Goal: Transaction & Acquisition: Obtain resource

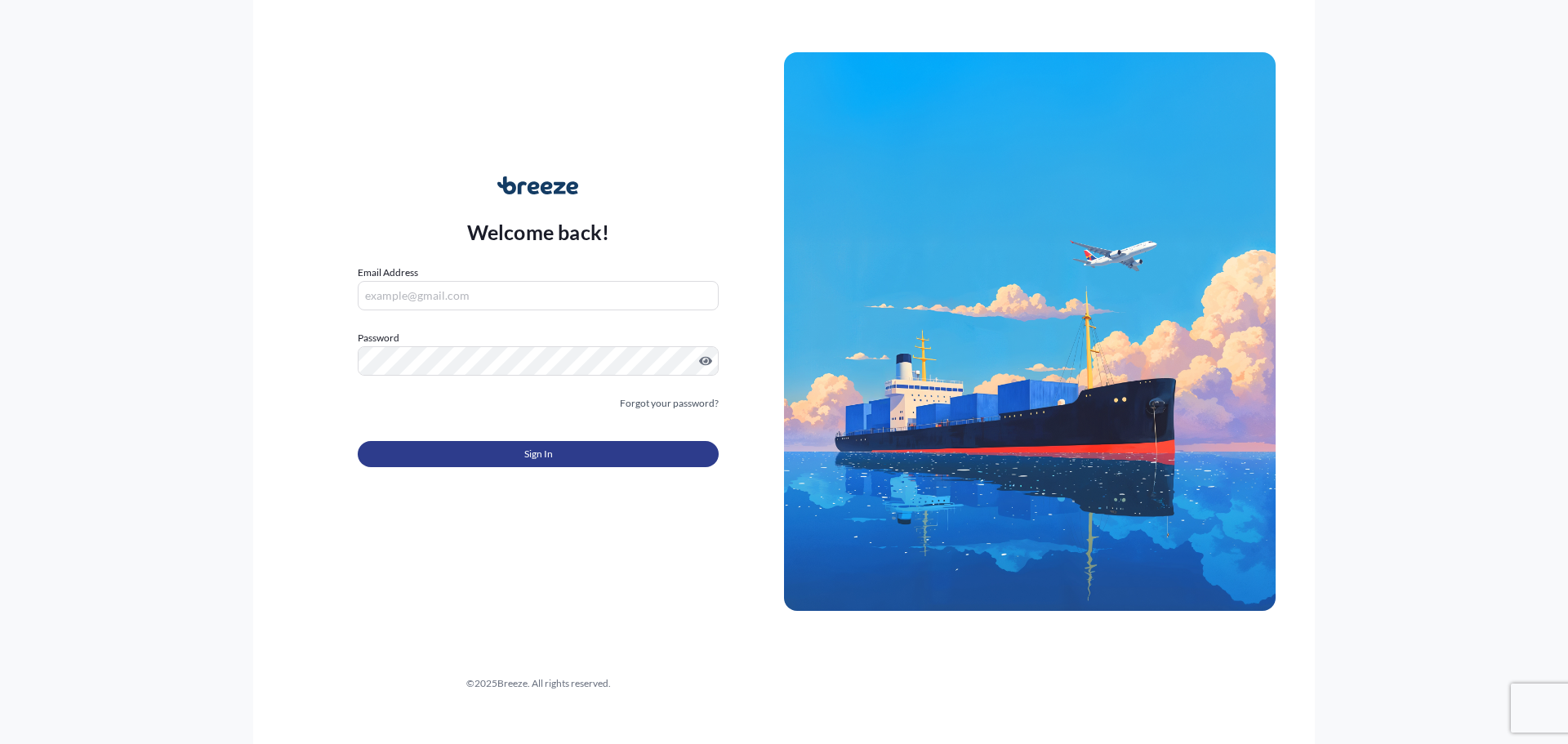
type input "[PERSON_NAME][EMAIL_ADDRESS][PERSON_NAME][DOMAIN_NAME]"
click at [529, 458] on span "Sign In" at bounding box center [538, 454] width 28 height 16
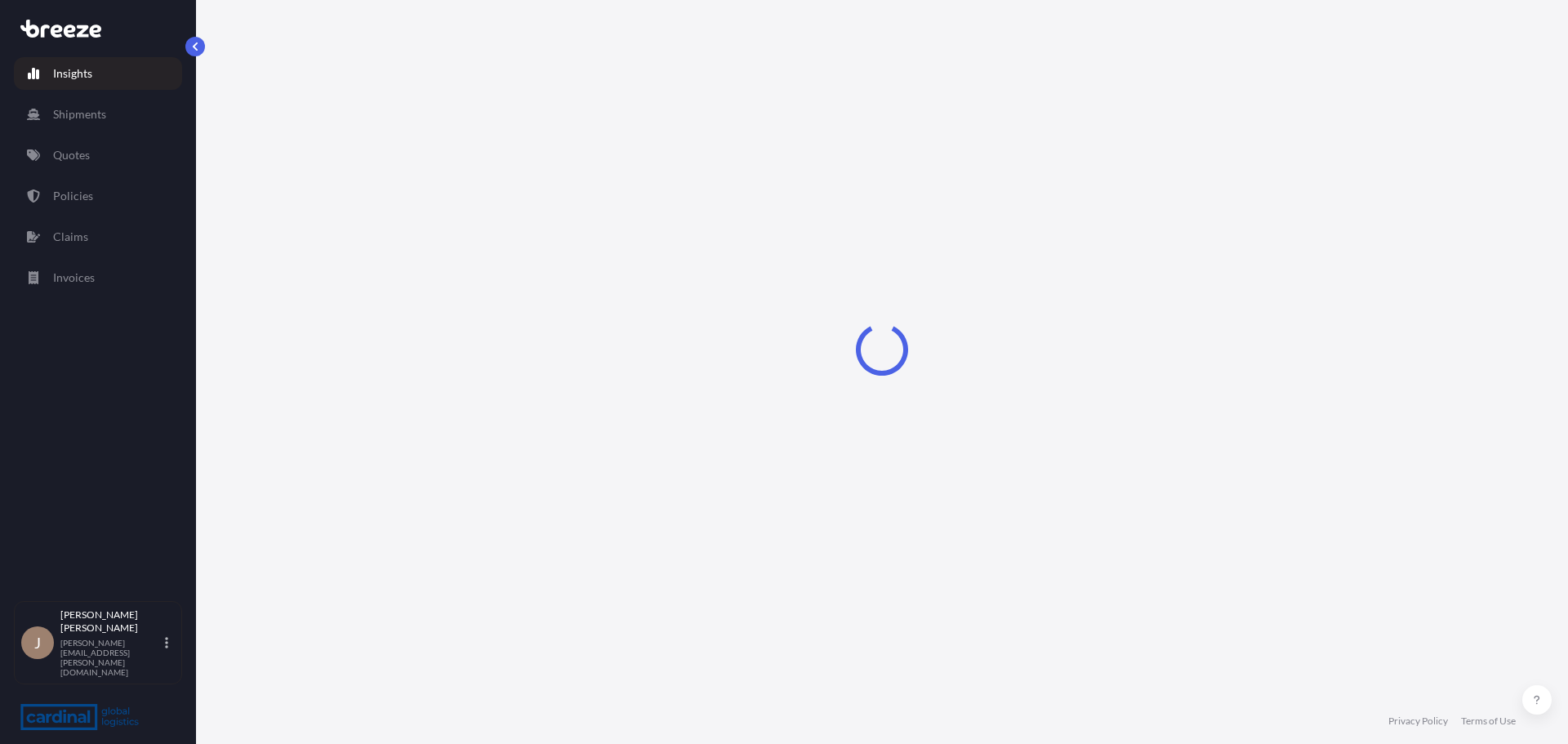
select select "2025"
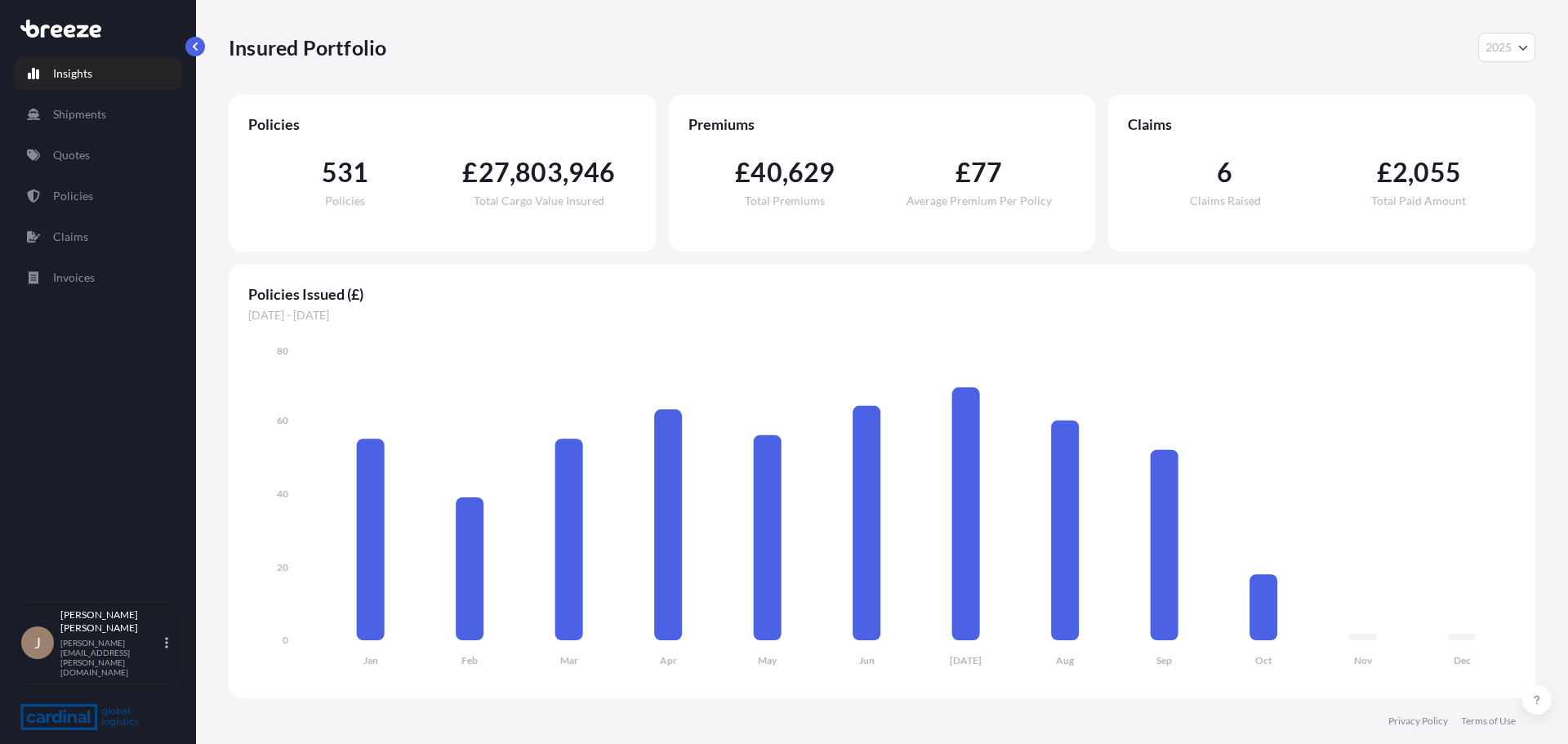
click at [101, 148] on link "Quotes" at bounding box center [97, 156] width 168 height 33
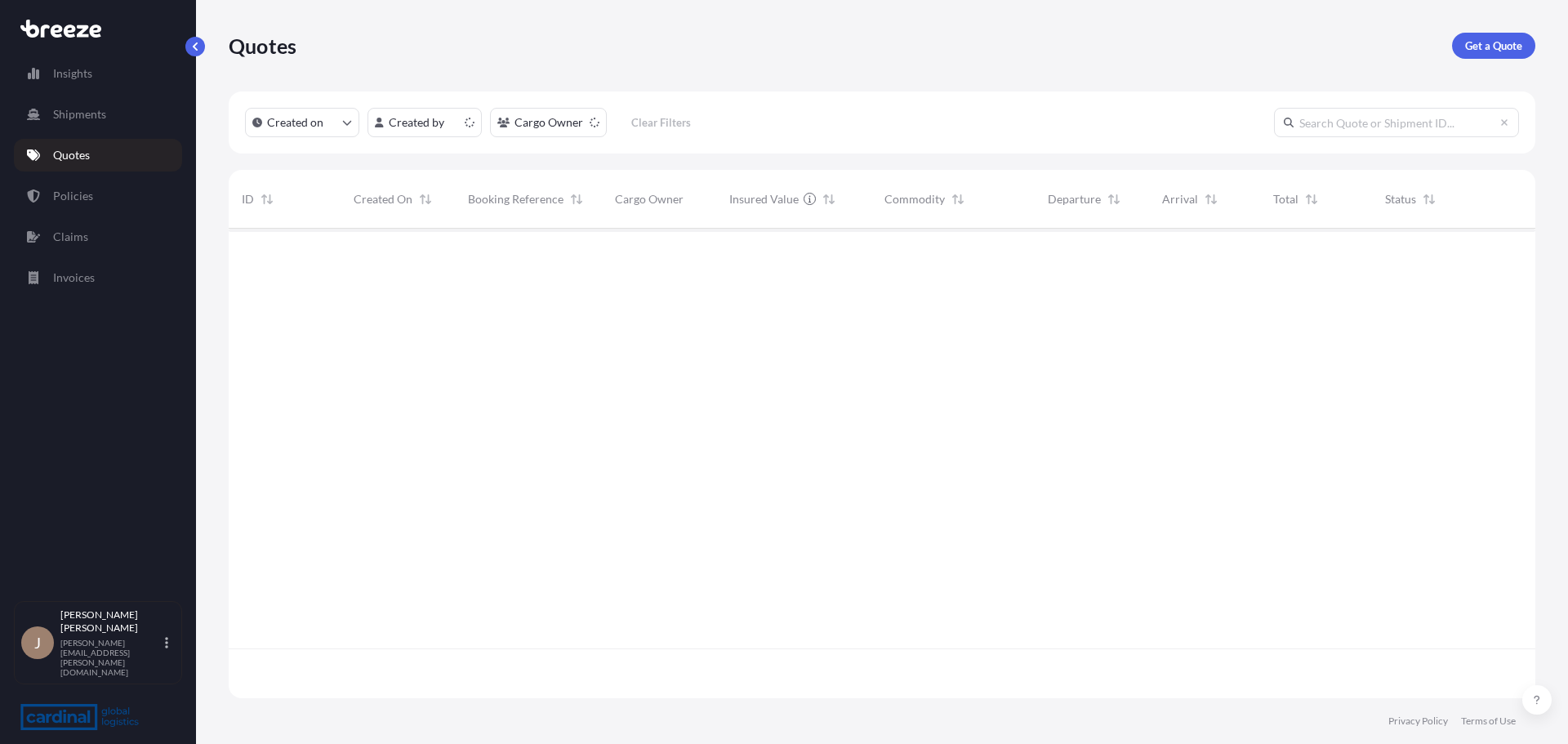
scroll to position [466, 1294]
click at [1489, 60] on div "Quotes Get a Quote" at bounding box center [882, 46] width 1307 height 92
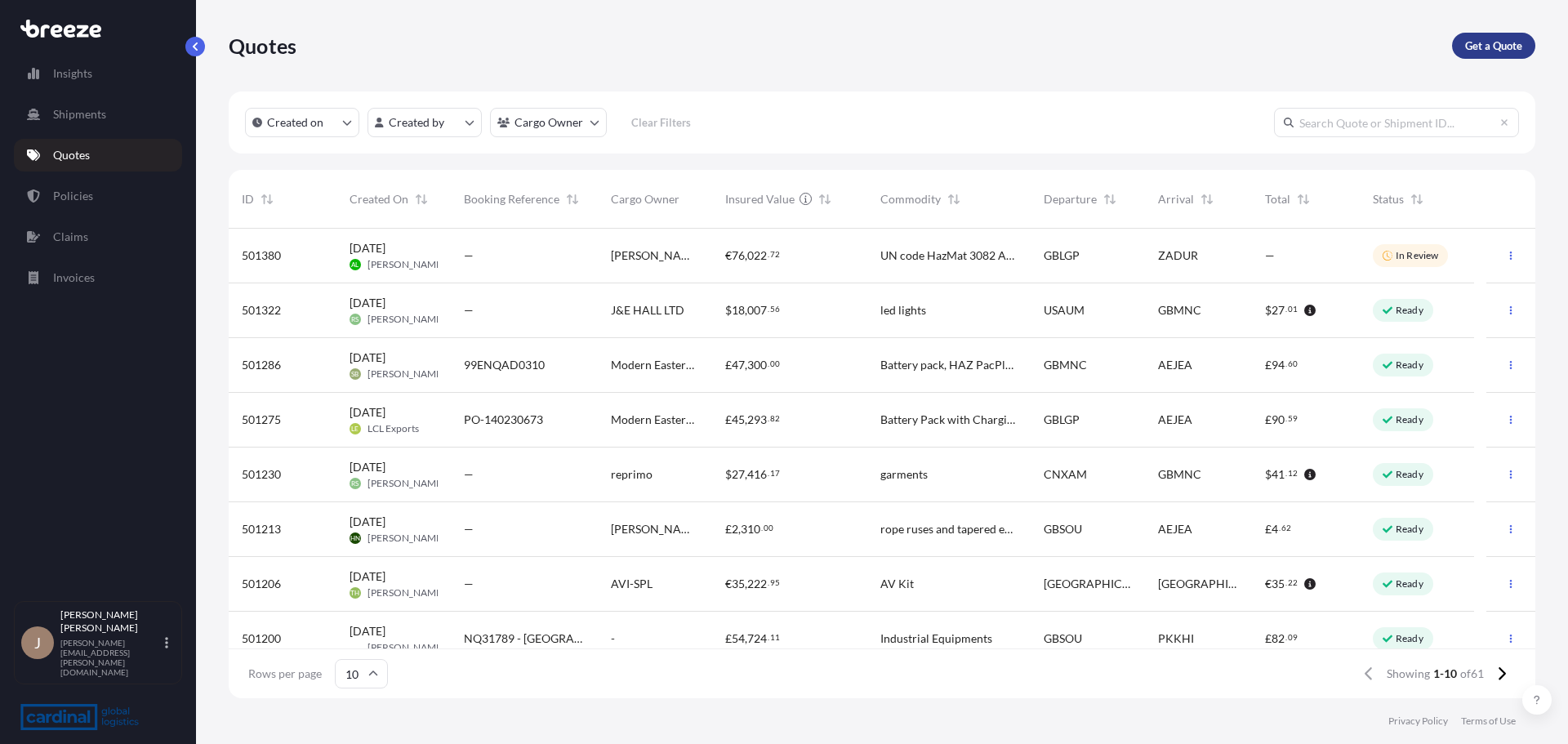
click at [1489, 46] on p "Get a Quote" at bounding box center [1493, 46] width 57 height 16
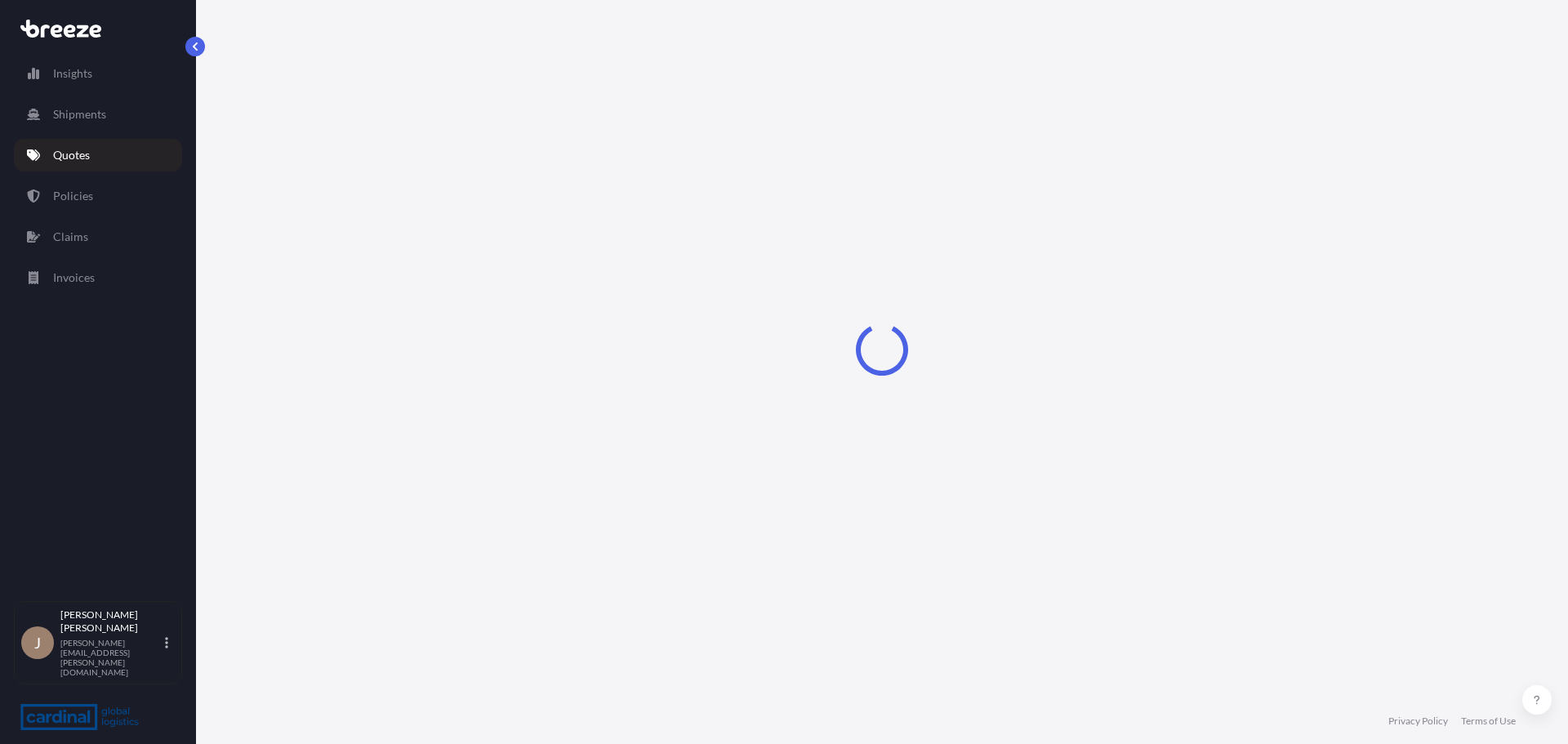
select select "Road"
select select "Sea"
select select "1"
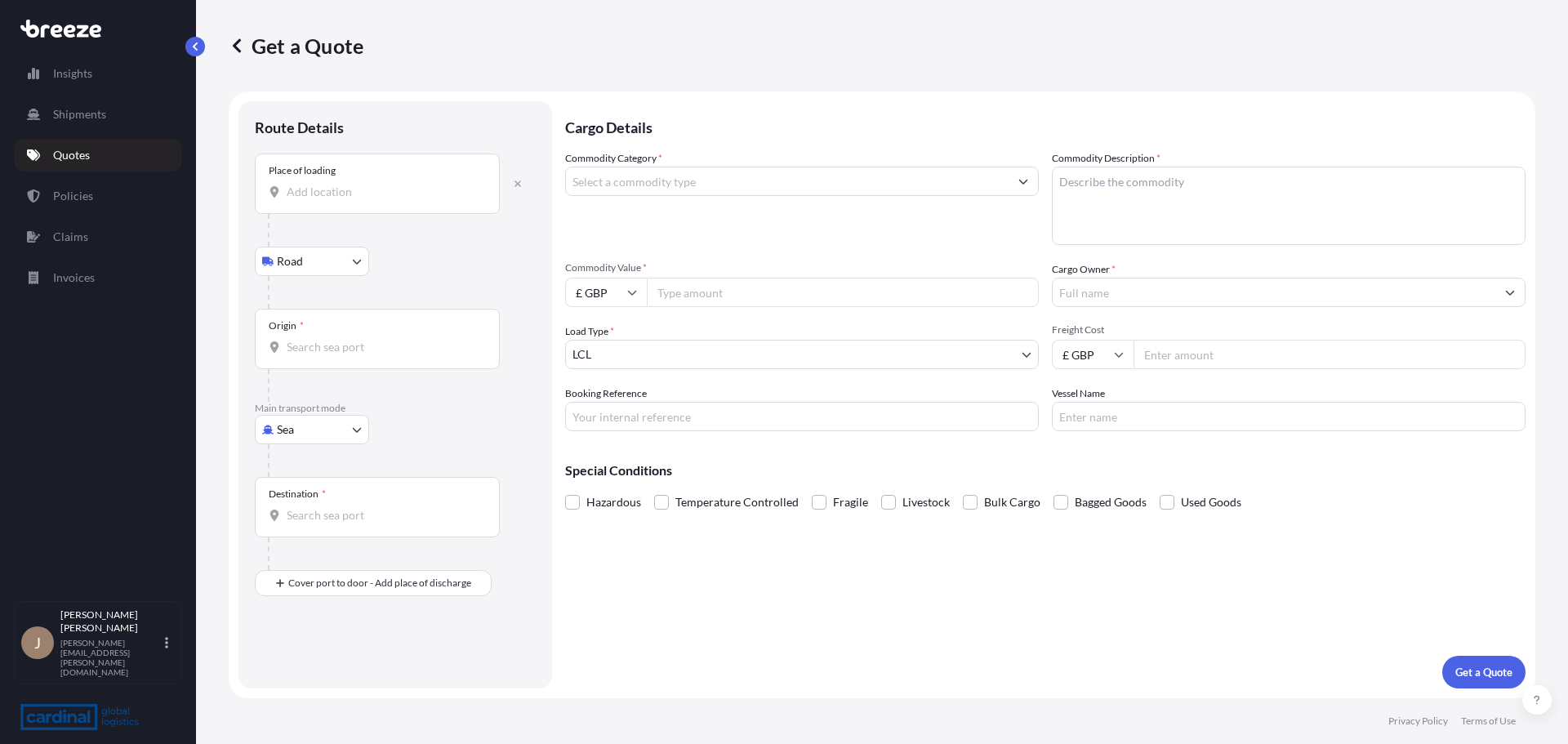
click at [372, 199] on input "Place of loading" at bounding box center [383, 192] width 193 height 16
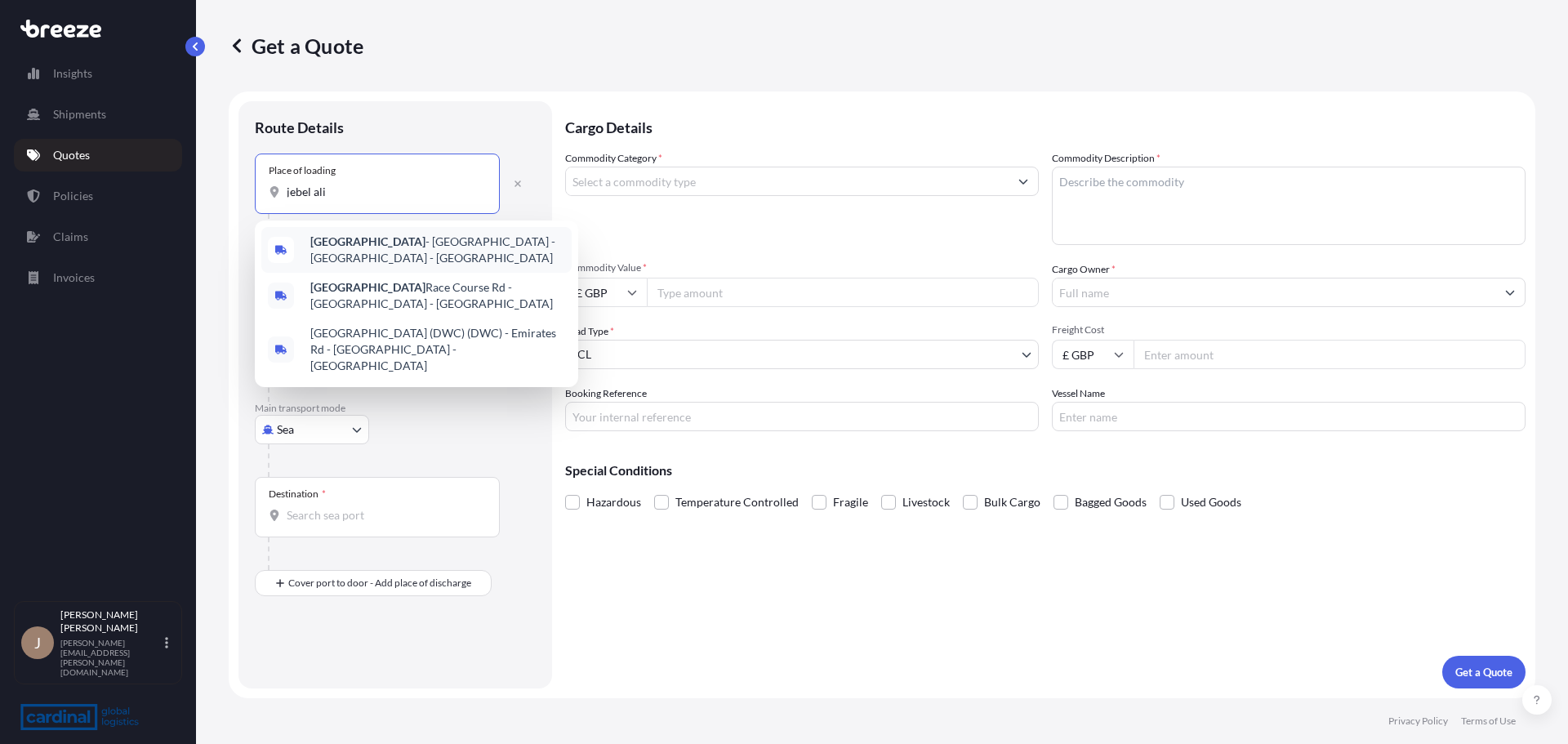
click at [410, 244] on span "[GEOGRAPHIC_DATA] - [GEOGRAPHIC_DATA] - [GEOGRAPHIC_DATA]" at bounding box center [438, 250] width 255 height 33
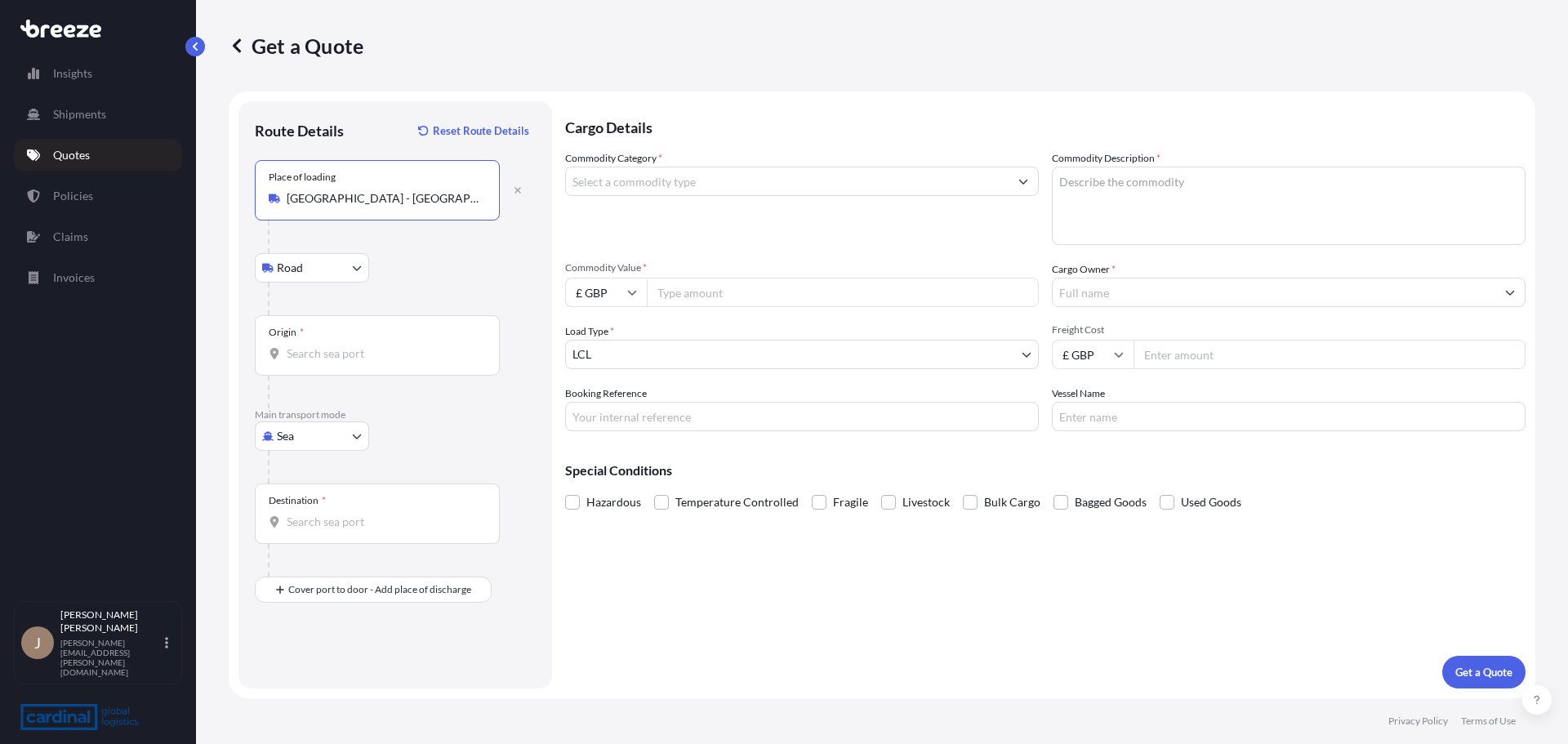
click at [464, 267] on div "Road Road Rail" at bounding box center [395, 268] width 281 height 29
click at [391, 200] on input "[GEOGRAPHIC_DATA] - [GEOGRAPHIC_DATA] - [GEOGRAPHIC_DATA]" at bounding box center [383, 199] width 193 height 16
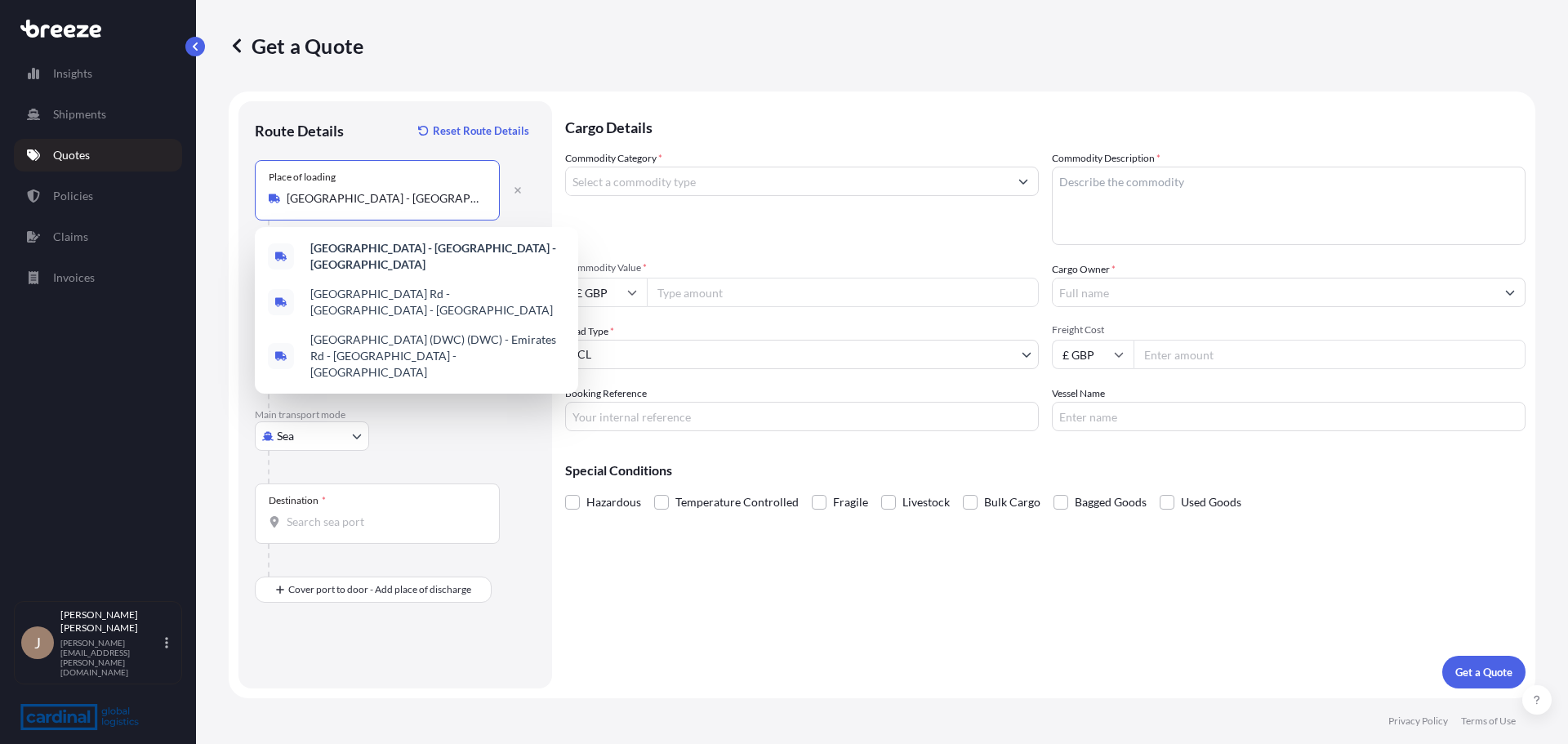
drag, startPoint x: 405, startPoint y: 200, endPoint x: 337, endPoint y: 204, distance: 68.1
click at [337, 204] on input "[GEOGRAPHIC_DATA] - [GEOGRAPHIC_DATA] - [GEOGRAPHIC_DATA]" at bounding box center [383, 199] width 193 height 16
click at [444, 418] on p "Main transport mode" at bounding box center [395, 415] width 281 height 13
drag, startPoint x: 332, startPoint y: 200, endPoint x: 570, endPoint y: 200, distance: 238.0
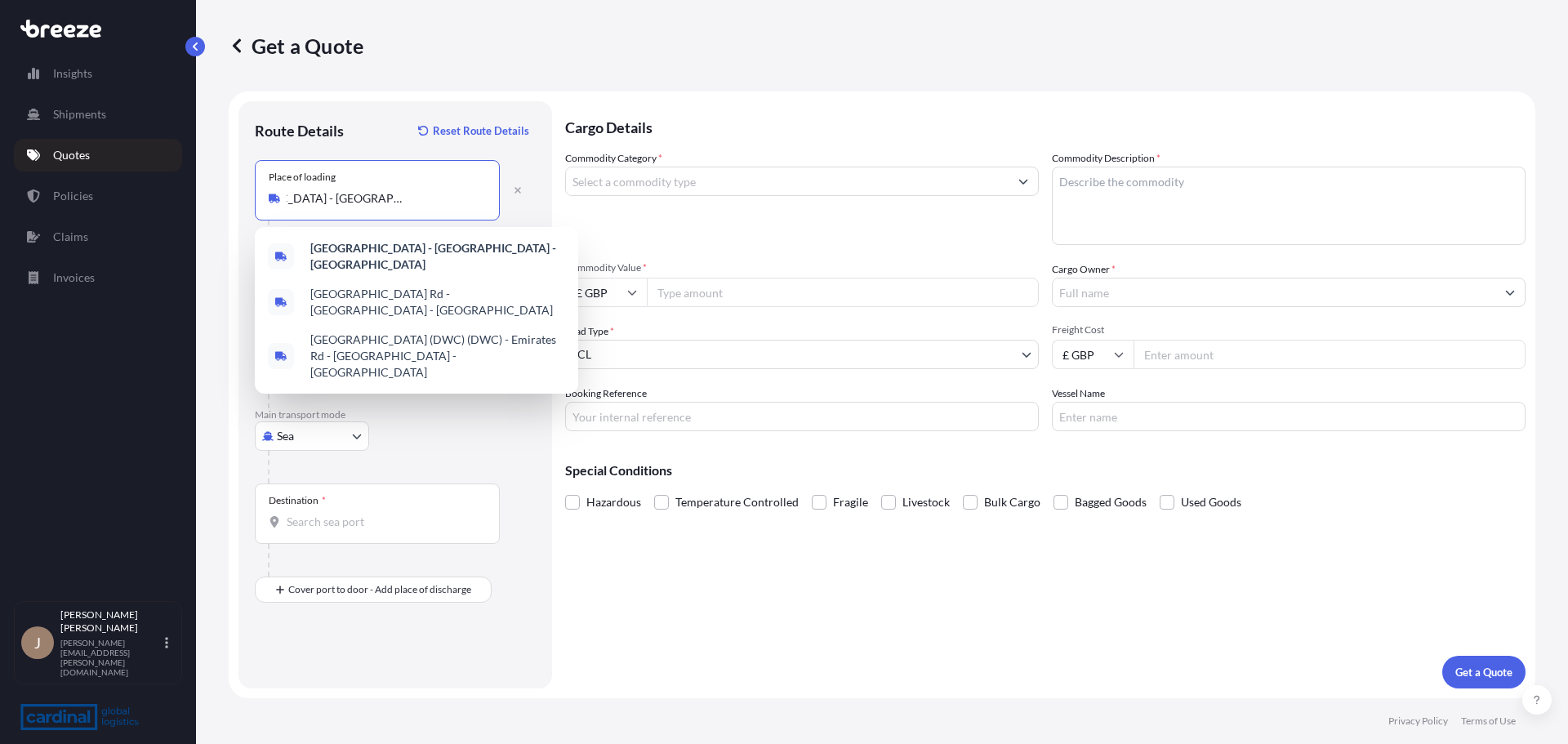
click at [570, 200] on form "Route Details Reset Route Details Place of loading [GEOGRAPHIC_DATA] - [GEOGRAP…" at bounding box center [882, 395] width 1307 height 607
drag, startPoint x: 426, startPoint y: 205, endPoint x: -195, endPoint y: 211, distance: 621.0
click at [0, 211] on html "0 options available. 3 options available. 3 options available. 2 options availa…" at bounding box center [784, 372] width 1568 height 744
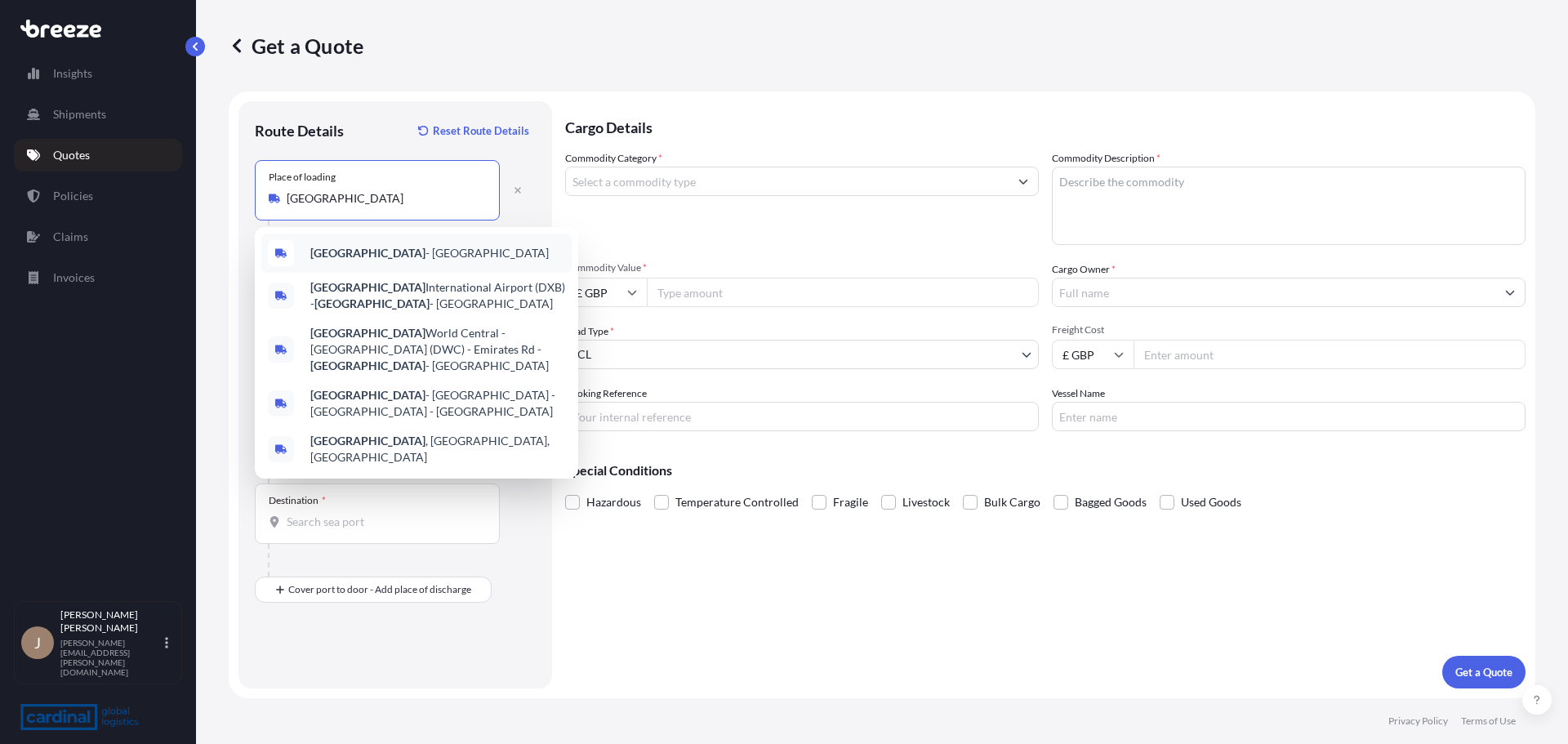
click at [387, 240] on div "[GEOGRAPHIC_DATA] - [GEOGRAPHIC_DATA]" at bounding box center [416, 253] width 310 height 39
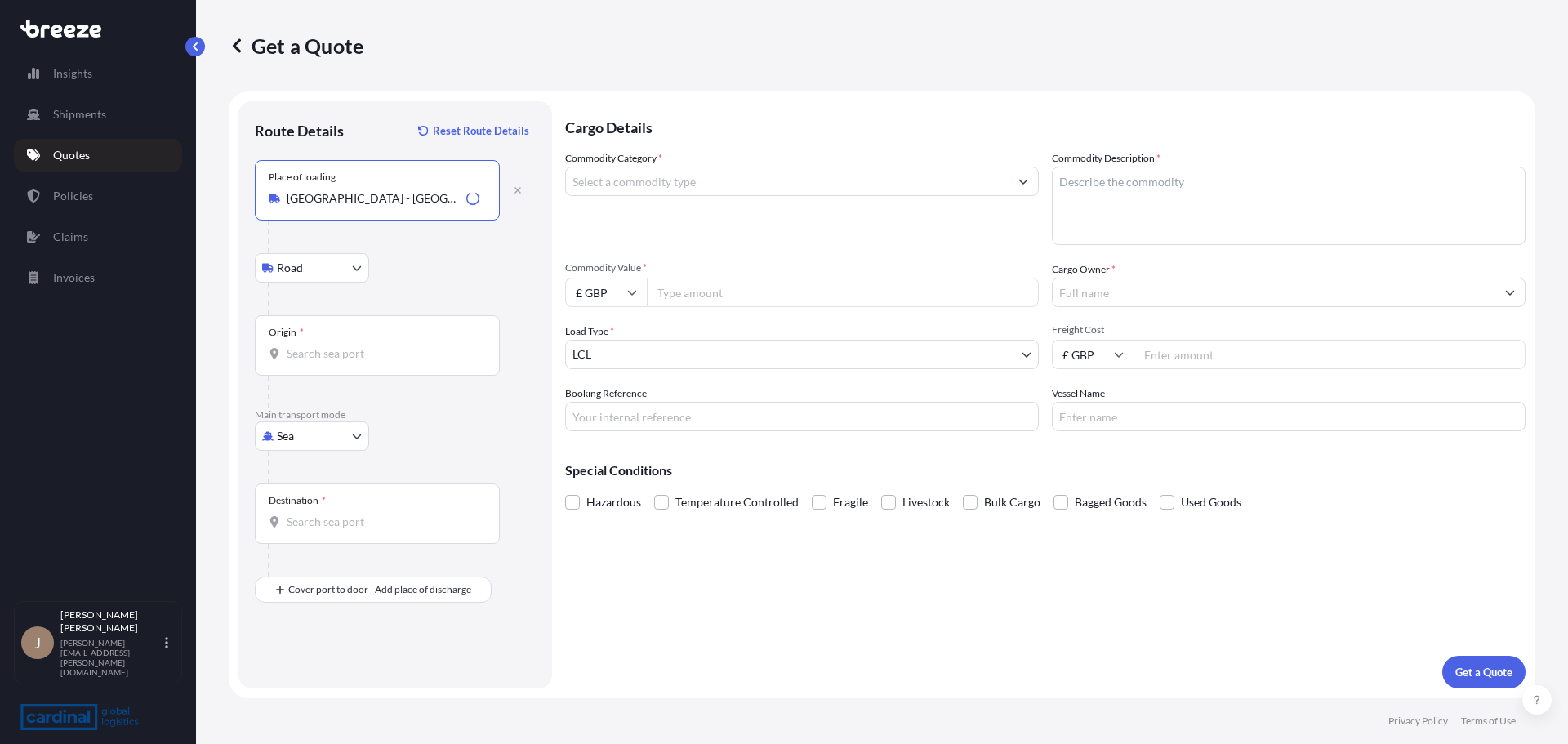
type input "[GEOGRAPHIC_DATA] - [GEOGRAPHIC_DATA]"
click at [501, 259] on div "Road Road Rail" at bounding box center [395, 268] width 281 height 29
click at [353, 266] on body "3 options available. 2 options available. 0 options available. 3 options availa…" at bounding box center [784, 372] width 1568 height 744
click at [349, 360] on input "Origin *" at bounding box center [383, 354] width 193 height 16
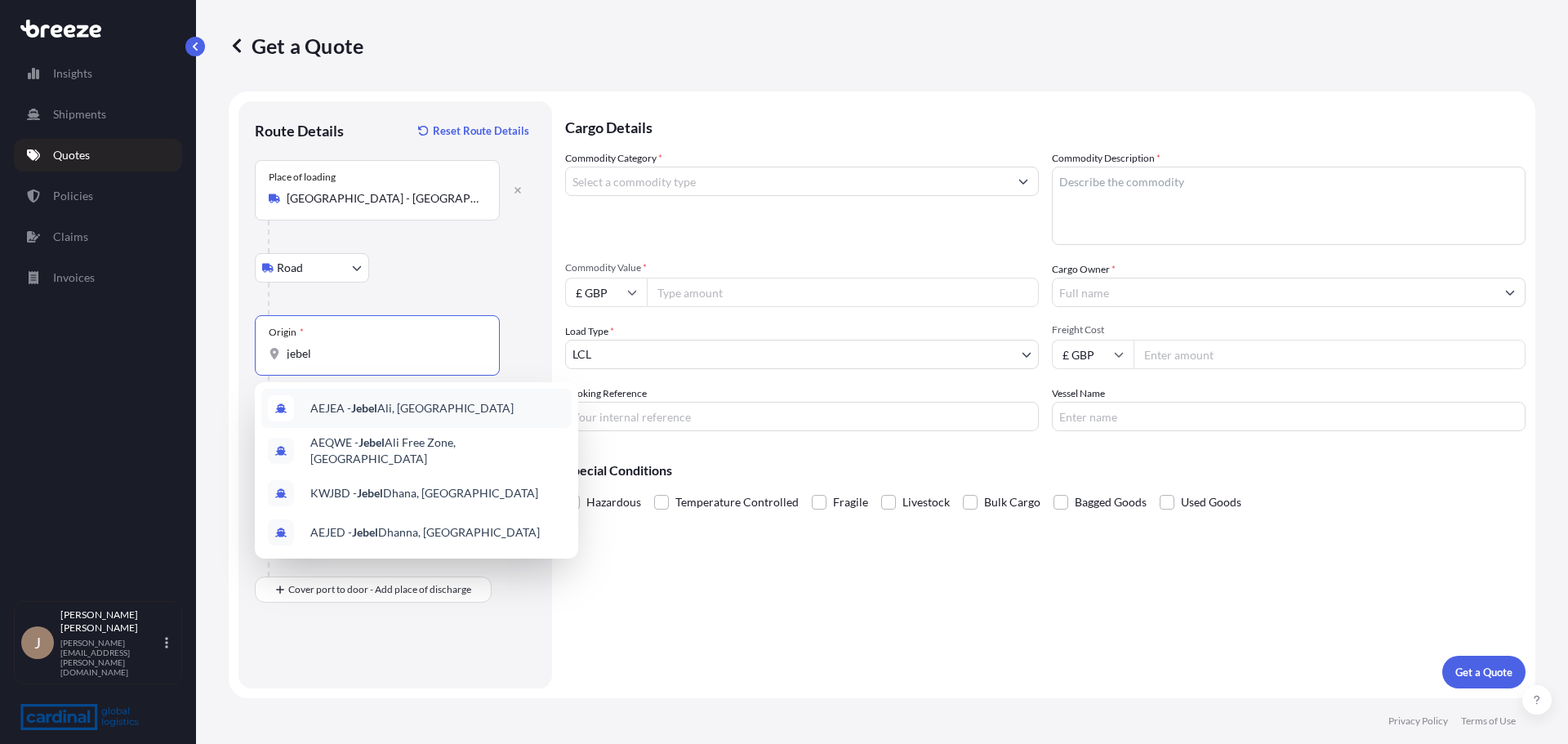
click at [474, 398] on div "AEJEA - [GEOGRAPHIC_DATA], [GEOGRAPHIC_DATA]" at bounding box center [416, 408] width 310 height 39
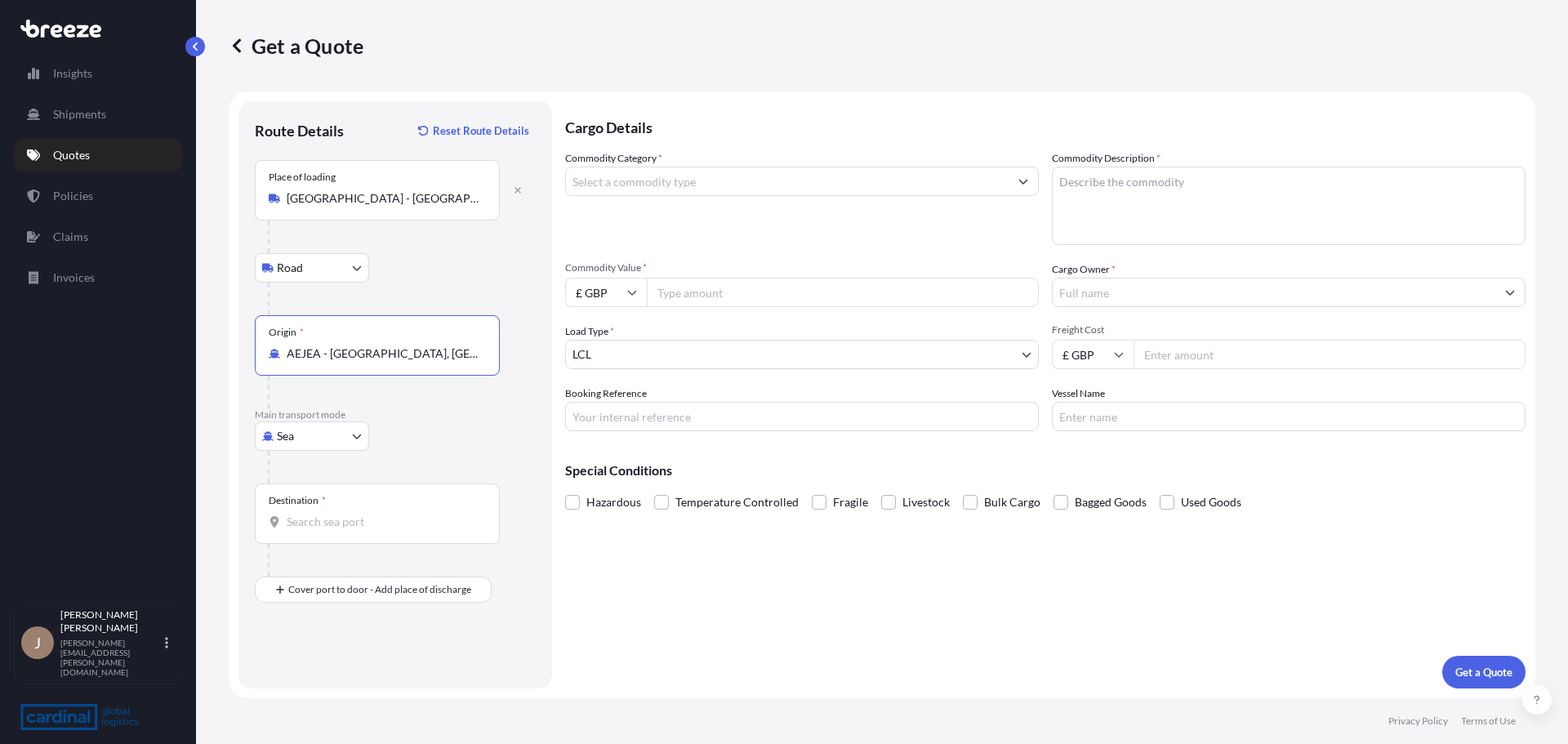
type input "AEJEA - [GEOGRAPHIC_DATA], [GEOGRAPHIC_DATA]"
click at [536, 290] on div "Route Details Reset Route Details Place of loading [GEOGRAPHIC_DATA] - [GEOGRAP…" at bounding box center [395, 394] width 314 height 587
click at [333, 513] on div "Destination *" at bounding box center [377, 514] width 245 height 60
click at [333, 514] on input "Destination *" at bounding box center [383, 522] width 193 height 16
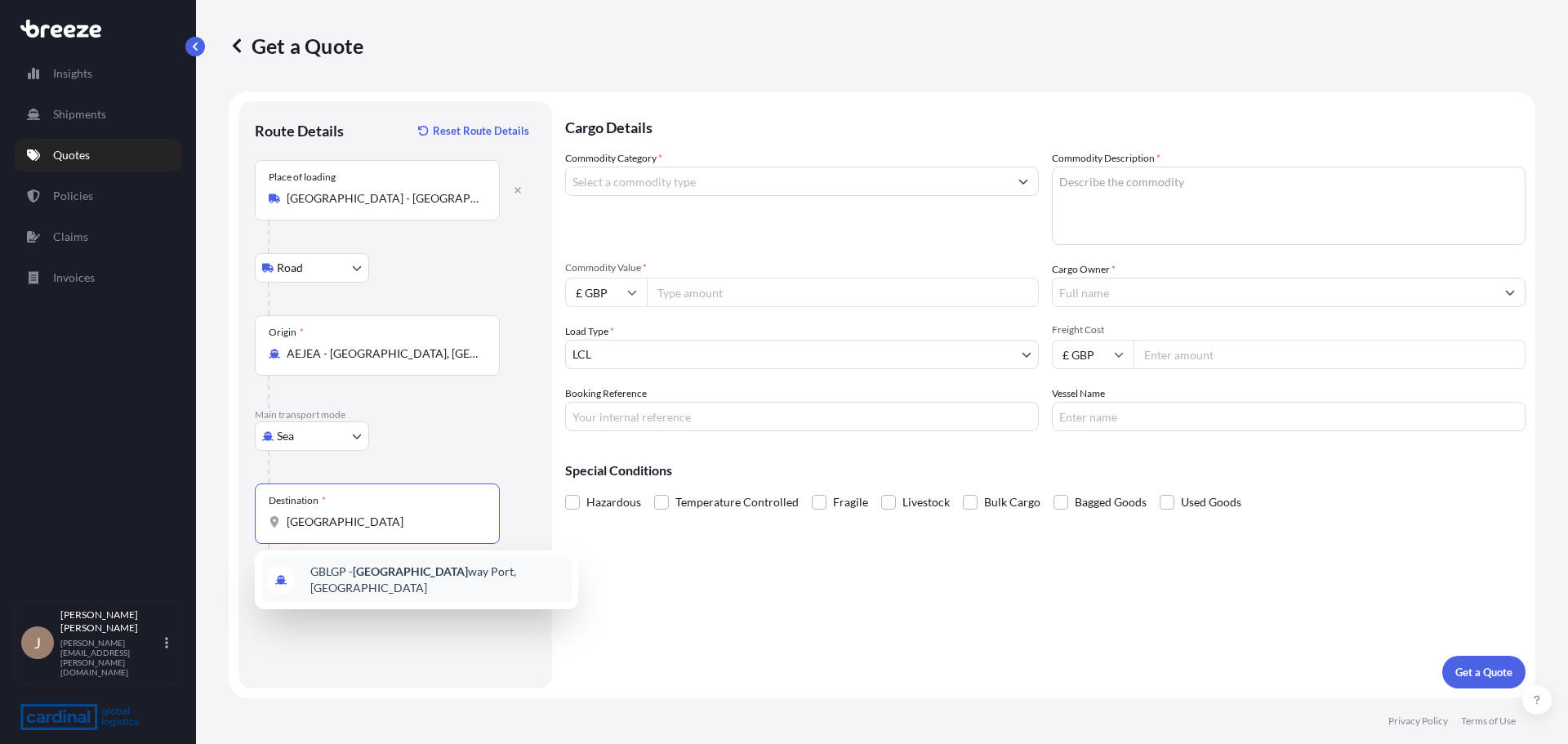
click at [411, 601] on div "GBLGP - [GEOGRAPHIC_DATA], [GEOGRAPHIC_DATA]" at bounding box center [416, 580] width 323 height 59
click at [425, 566] on div "GBLGP - [GEOGRAPHIC_DATA], [GEOGRAPHIC_DATA]" at bounding box center [416, 580] width 310 height 46
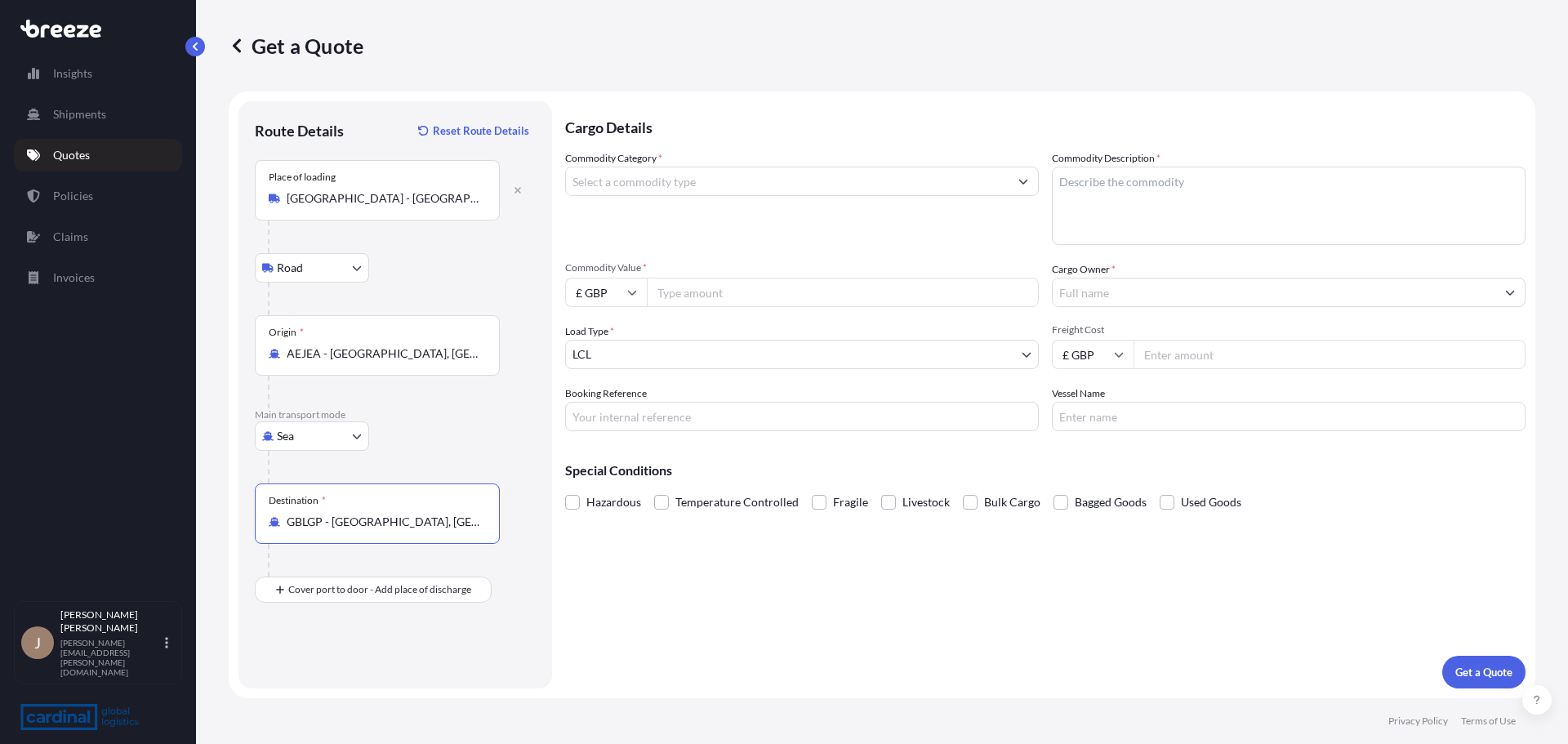
type input "GBLGP - [GEOGRAPHIC_DATA], [GEOGRAPHIC_DATA]"
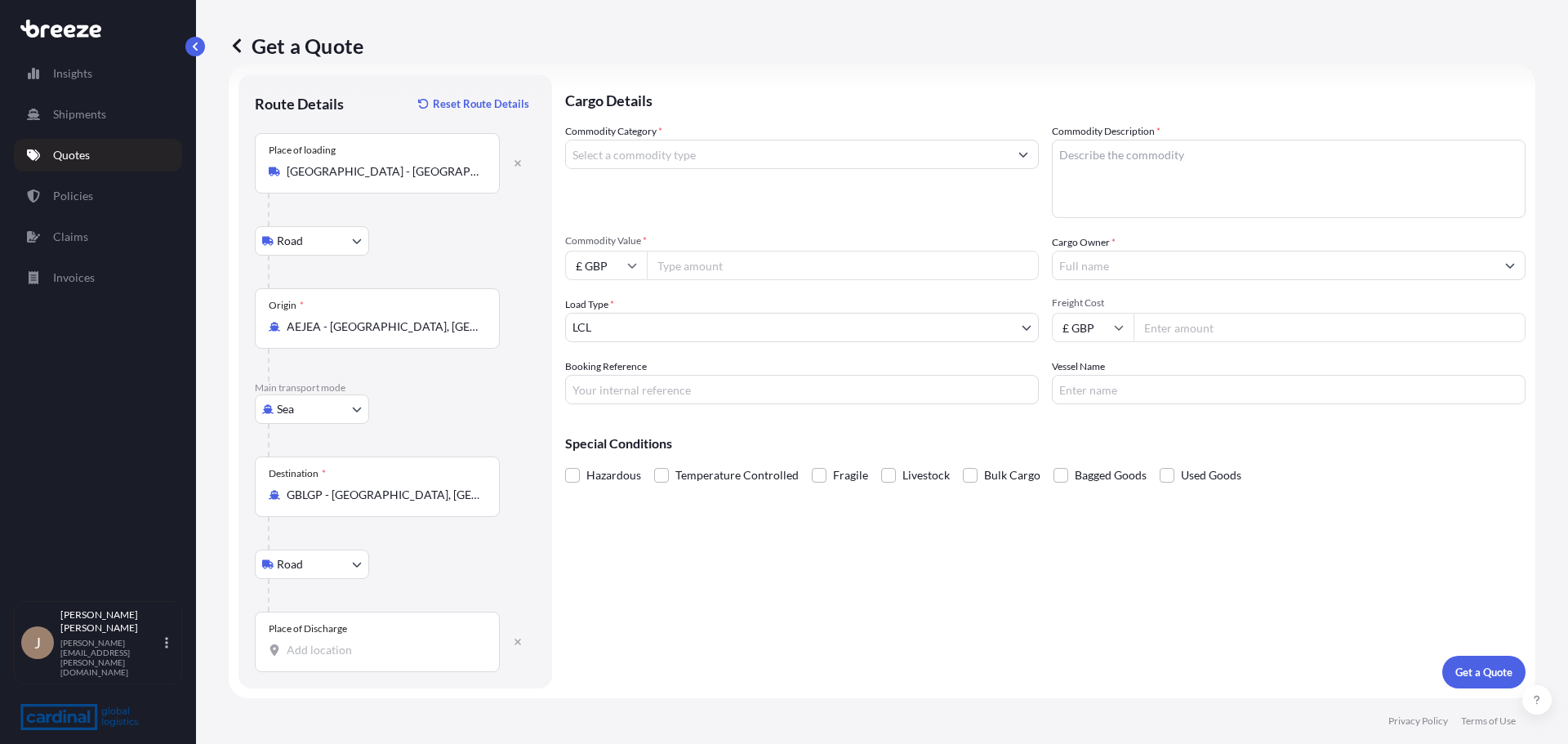
drag, startPoint x: 381, startPoint y: 658, endPoint x: 364, endPoint y: 652, distance: 18.0
click at [378, 657] on div "Place of Discharge" at bounding box center [377, 642] width 245 height 60
click at [378, 657] on input "Place of Discharge" at bounding box center [383, 650] width 193 height 16
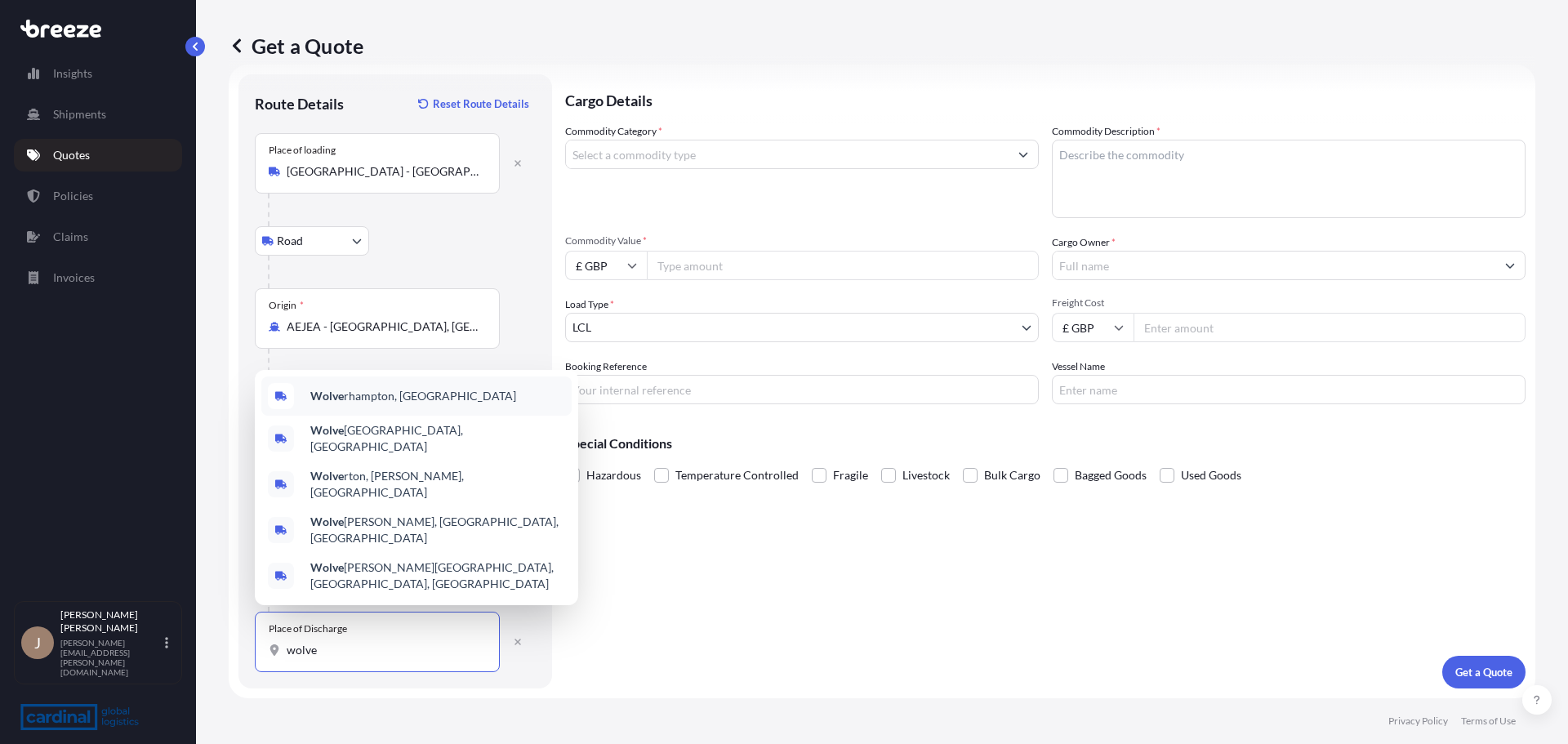
click at [380, 404] on span "Wolve rhampton, [GEOGRAPHIC_DATA]" at bounding box center [413, 396] width 206 height 16
type input "[GEOGRAPHIC_DATA], [GEOGRAPHIC_DATA]"
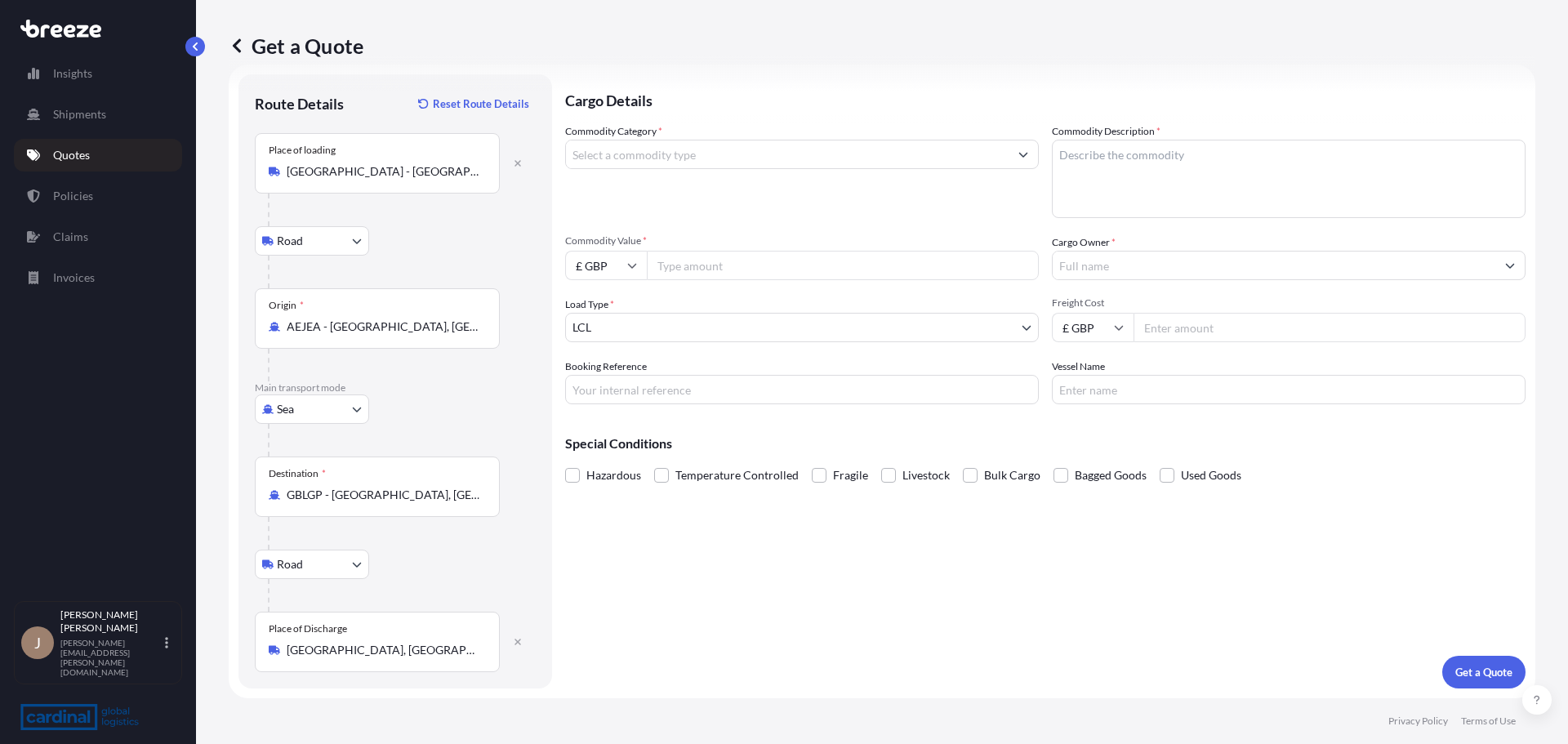
drag, startPoint x: 824, startPoint y: 683, endPoint x: 821, endPoint y: 644, distance: 39.1
click at [826, 683] on div "Cargo Details Commodity Category * Commodity Description * Commodity Value * £ …" at bounding box center [1045, 382] width 960 height 615
drag, startPoint x: 772, startPoint y: 175, endPoint x: 786, endPoint y: 135, distance: 42.4
click at [771, 175] on div "Commodity Category *" at bounding box center [802, 170] width 473 height 95
click at [786, 135] on div "Commodity Category *" at bounding box center [802, 170] width 473 height 95
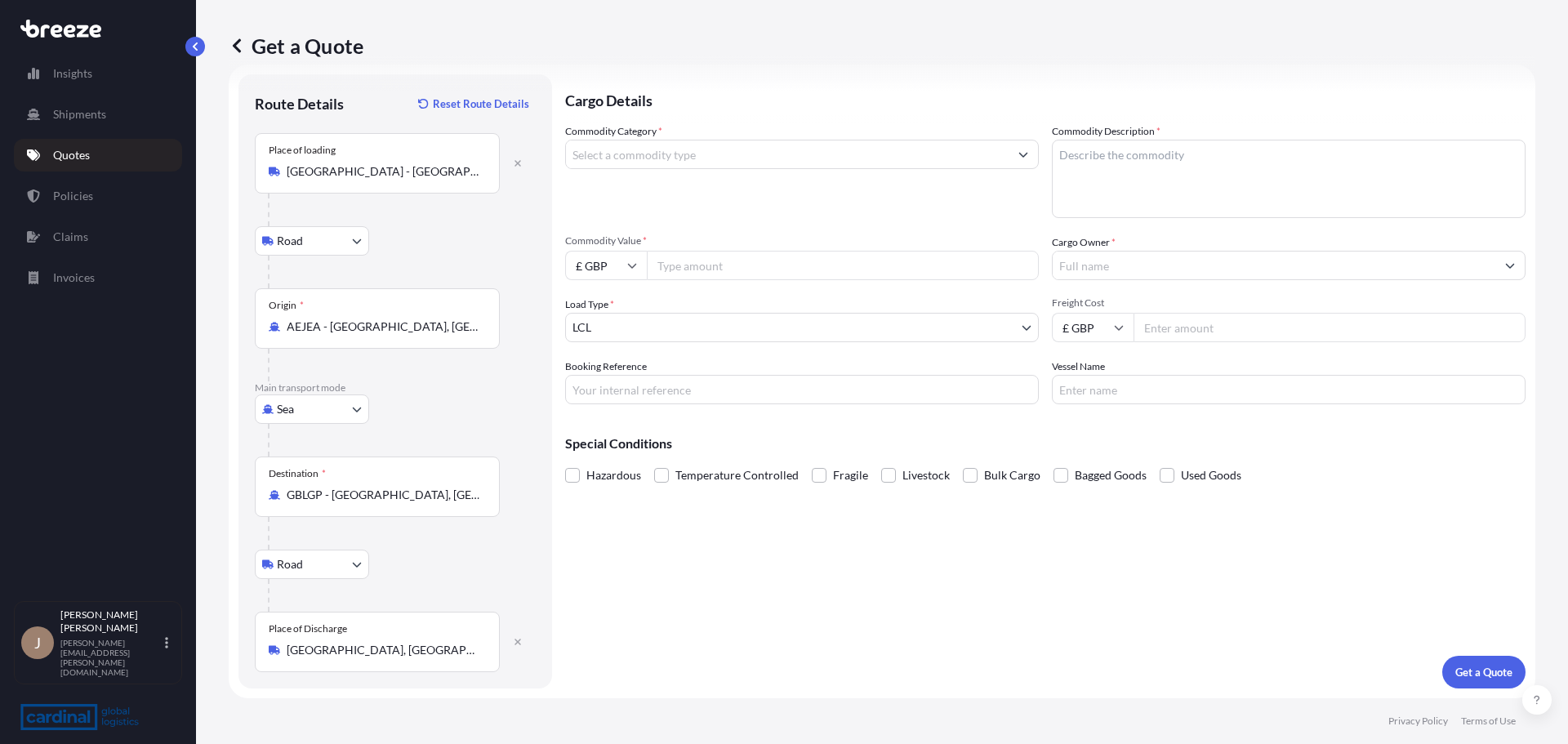
click at [792, 144] on input "Commodity Category *" at bounding box center [787, 154] width 442 height 29
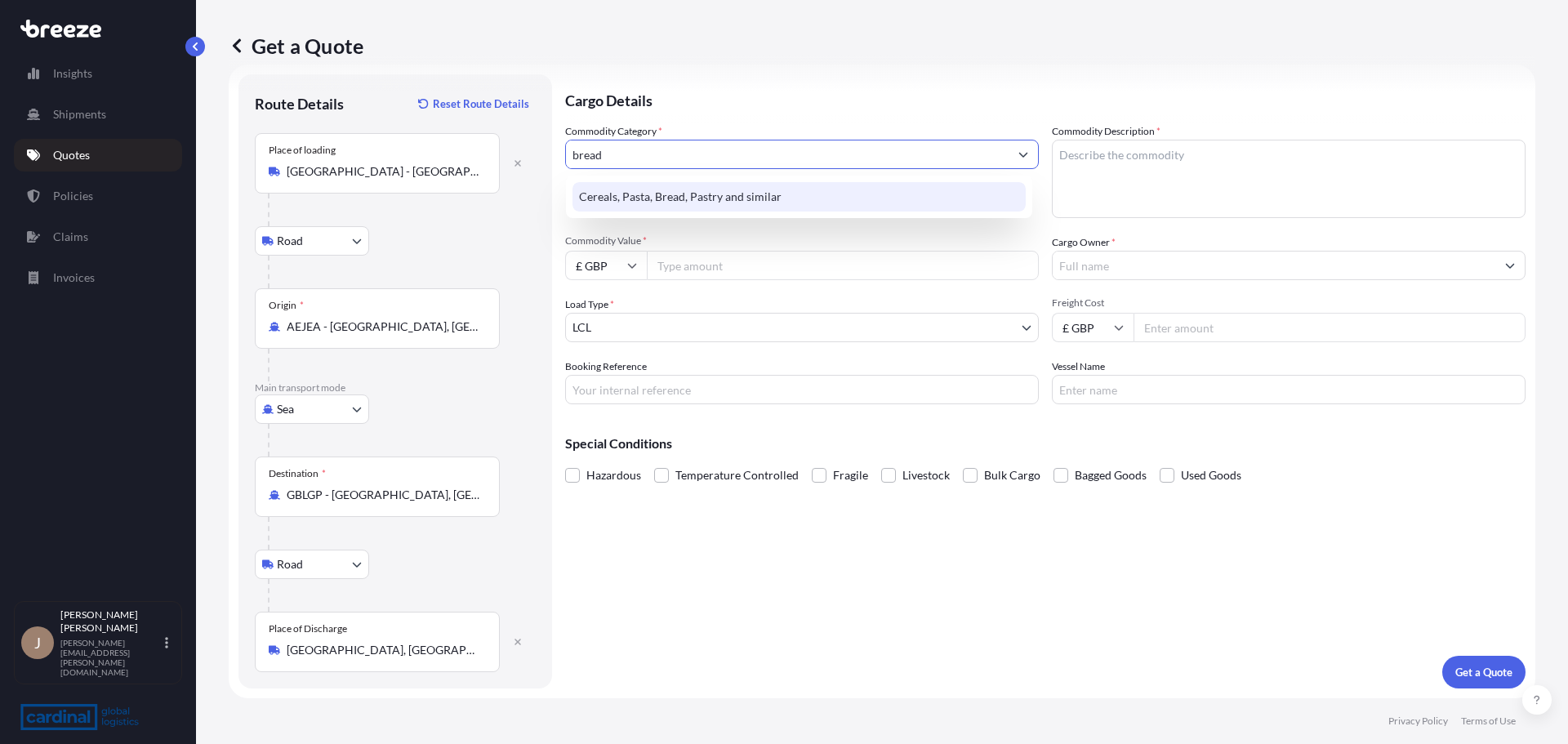
click at [809, 199] on div "Cereals, Pasta, Bread, Pastry and similar" at bounding box center [799, 197] width 453 height 29
type input "Cereals, Pasta, Bread, Pastry and similar"
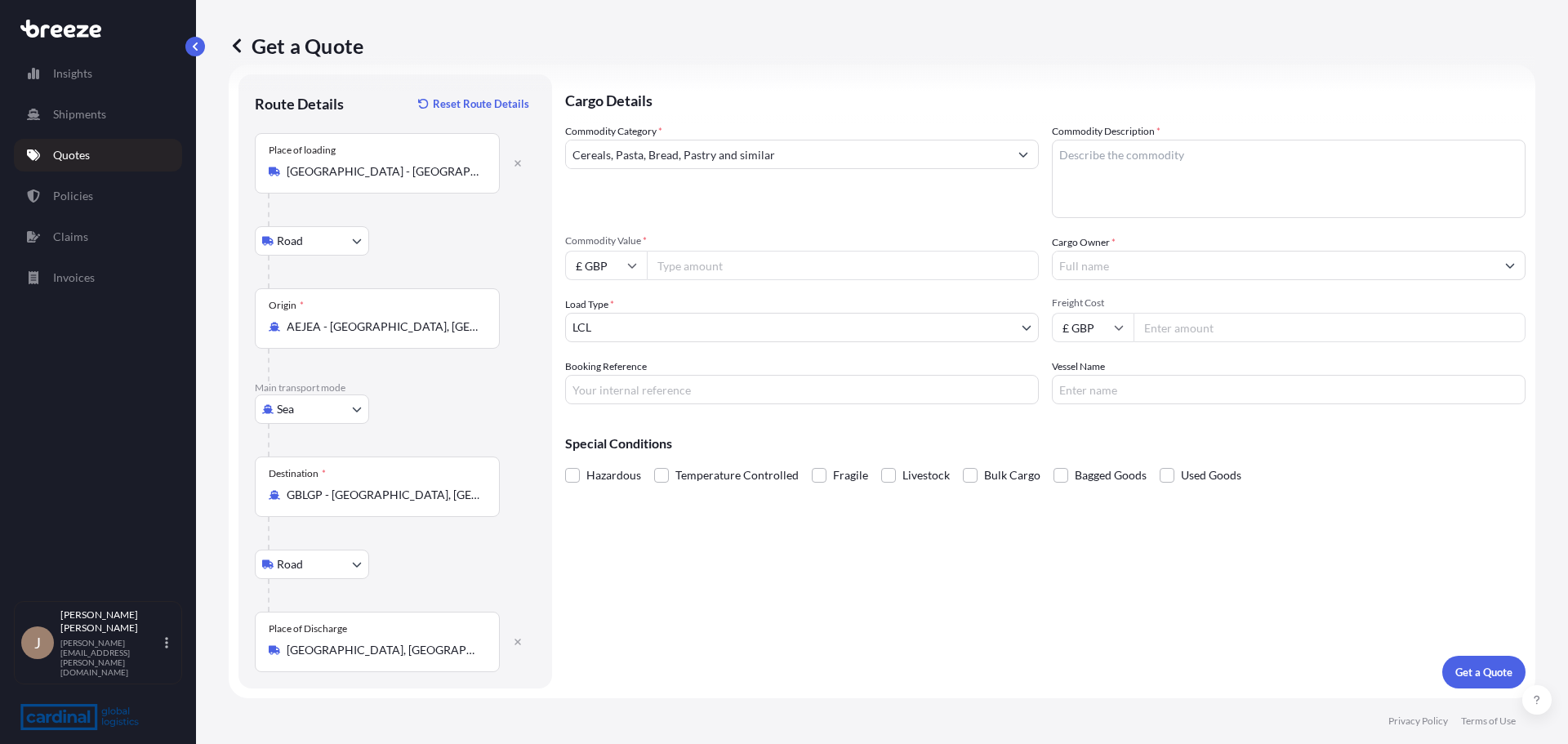
click at [816, 204] on div "Commodity Category * Cereals, Pasta, Bread, Pastry and similar" at bounding box center [802, 170] width 473 height 95
drag, startPoint x: 1280, startPoint y: 187, endPoint x: 1269, endPoint y: 195, distance: 13.6
click at [1280, 187] on textarea "Commodity Description *" at bounding box center [1289, 178] width 473 height 78
click at [1166, 163] on textarea "Commodity Description *" at bounding box center [1289, 178] width 473 height 78
paste textarea "Bread [PERSON_NAME] Pita"
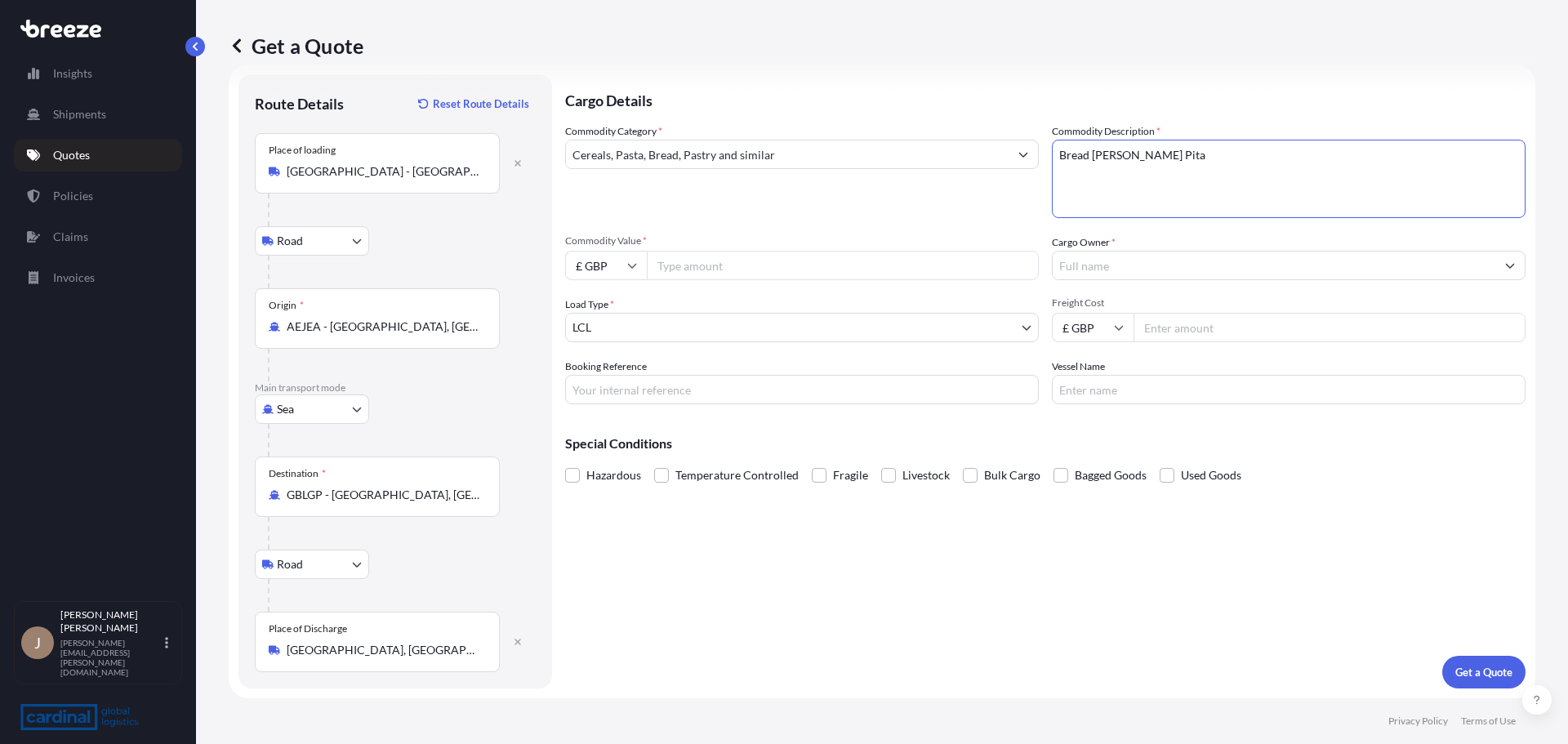
type textarea "Bread [PERSON_NAME] Pita"
click at [769, 268] on input "Commodity Value *" at bounding box center [843, 265] width 392 height 29
click at [842, 332] on body "Insights Shipments Quotes Policies Claims Invoices J [PERSON_NAME] [PERSON_NAME…" at bounding box center [784, 372] width 1568 height 744
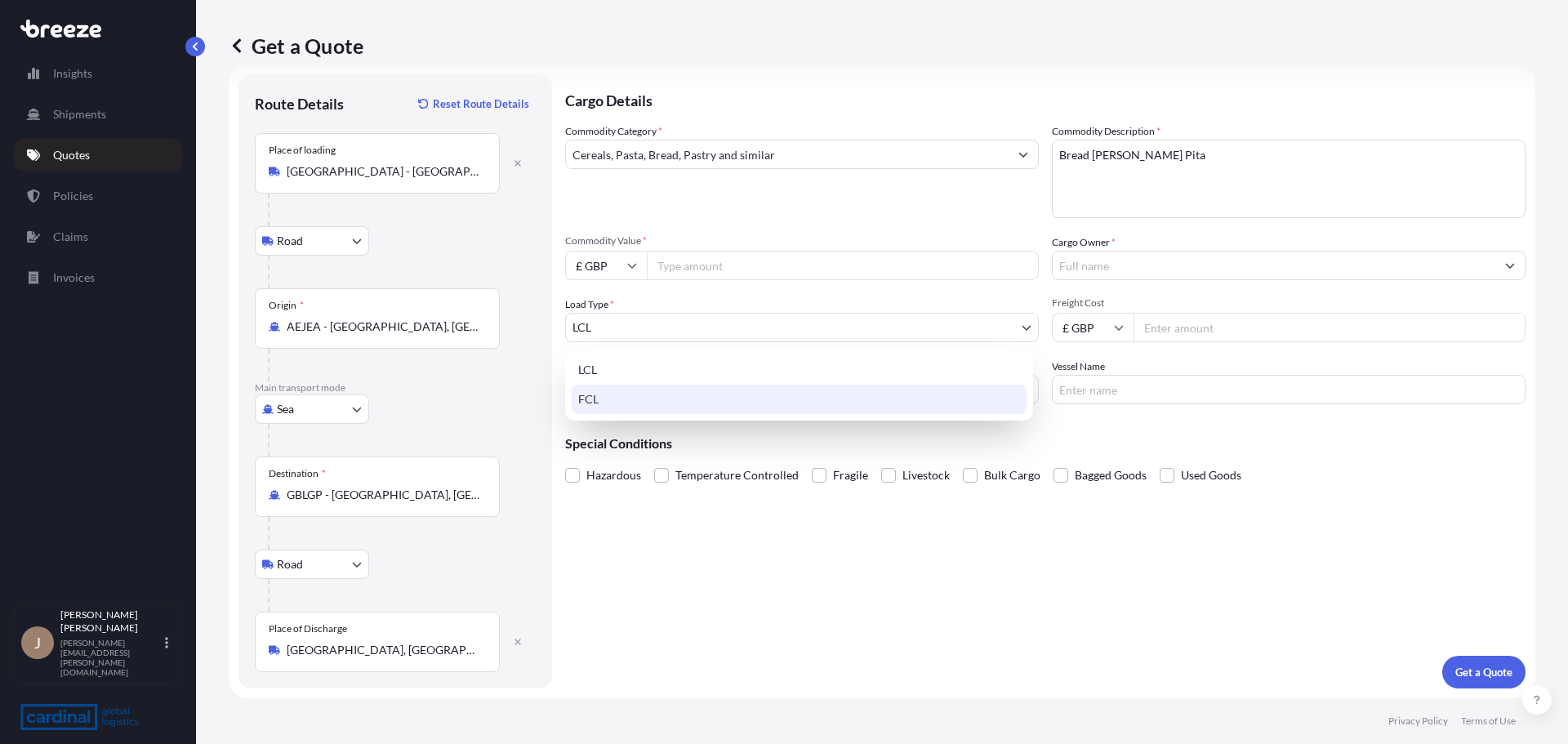
click at [666, 403] on div "FCL" at bounding box center [799, 400] width 455 height 29
select select "2"
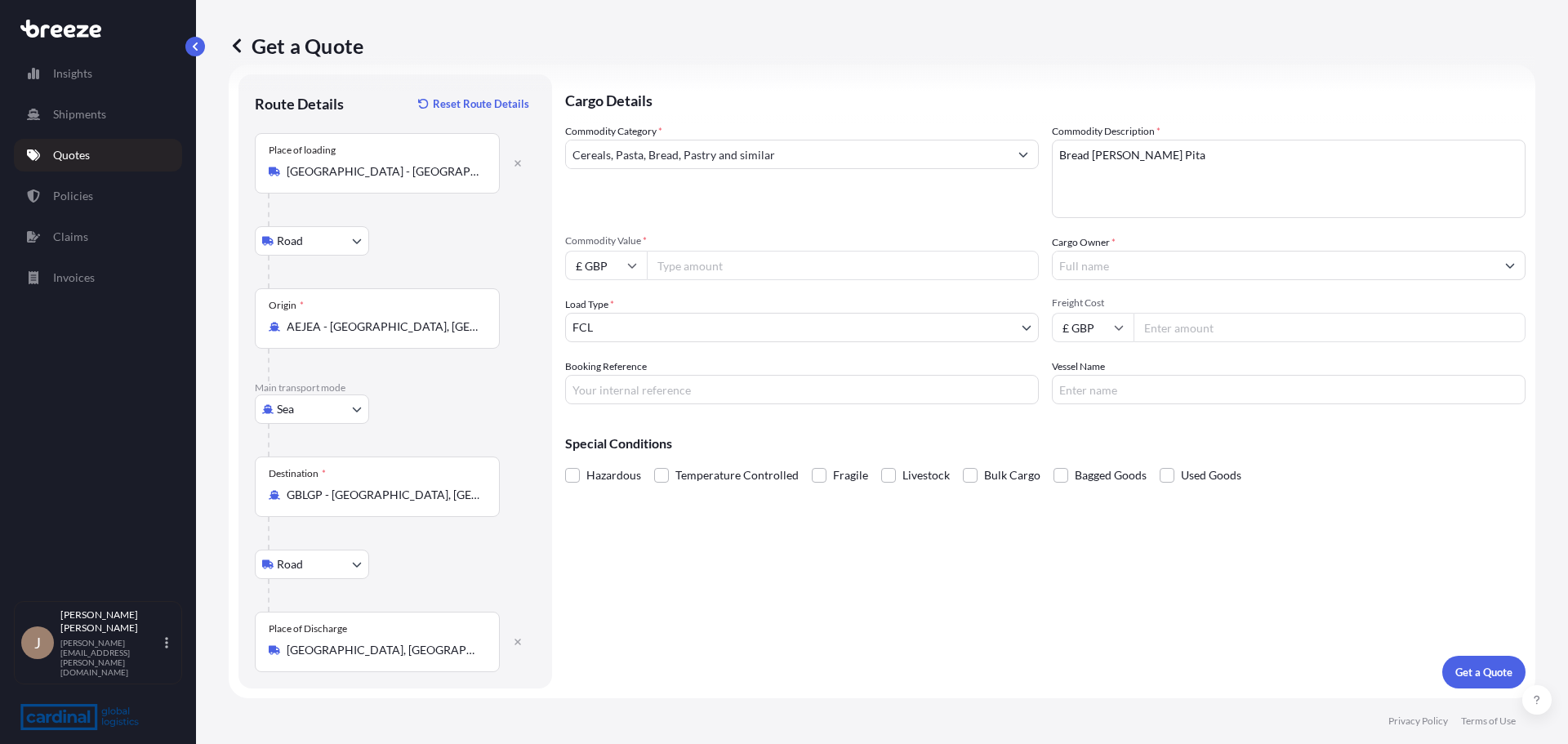
click at [1219, 340] on input "Freight Cost" at bounding box center [1330, 328] width 392 height 29
click at [727, 268] on input "Commodity Value *" at bounding box center [843, 265] width 392 height 29
type input "17572.10"
type input "GBC BAKERY PRODUCTS, [GEOGRAPHIC_DATA]"
drag, startPoint x: 1218, startPoint y: 303, endPoint x: 1219, endPoint y: 327, distance: 24.0
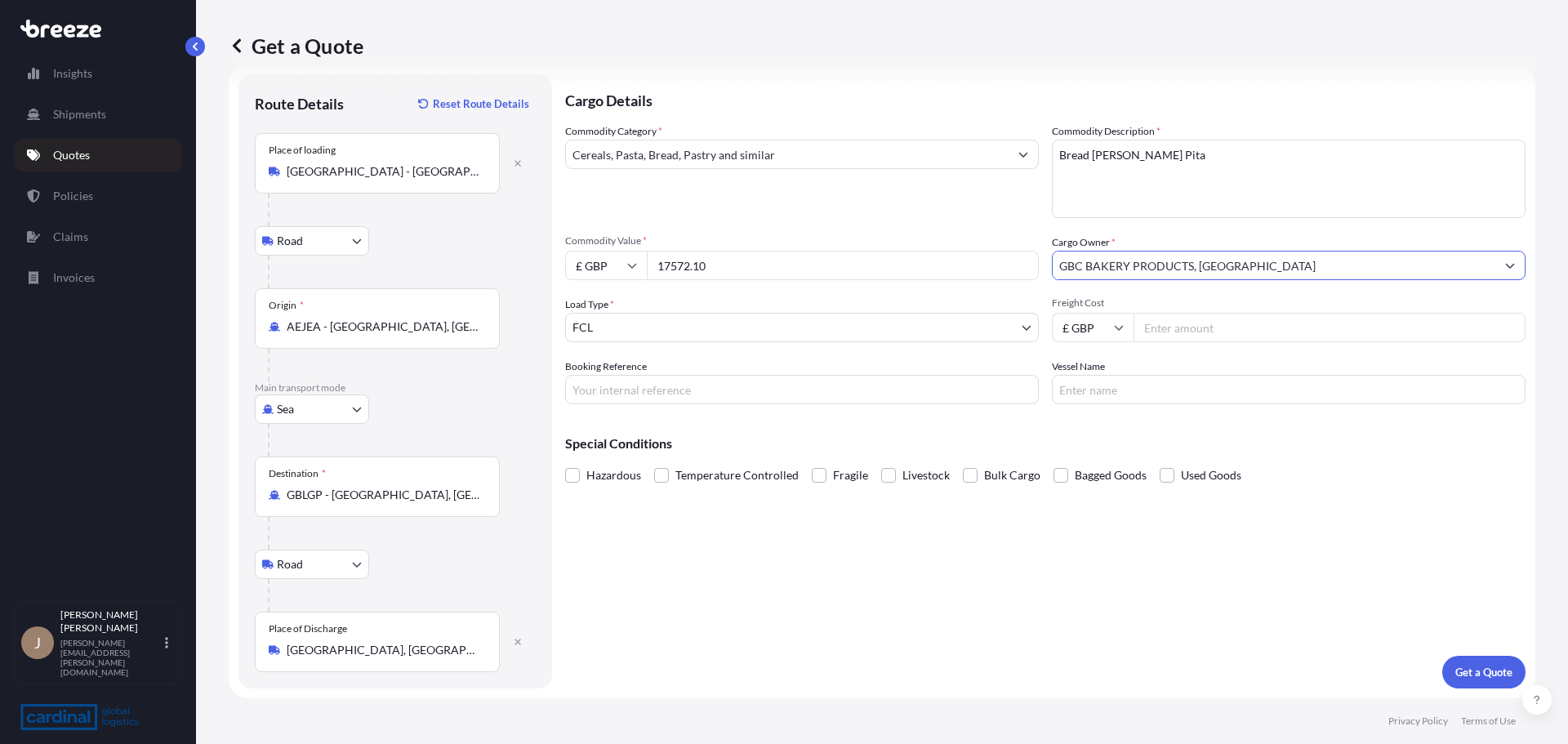
click at [1218, 303] on span "Freight Cost" at bounding box center [1289, 303] width 473 height 13
click at [1218, 313] on input "Freight Cost" at bounding box center [1330, 328] width 392 height 29
click at [1083, 313] on div "Freight Cost £ GBP" at bounding box center [1289, 320] width 473 height 46
click at [1096, 346] on div "Commodity Category * Cereals, Pasta, Bread, Pastry and similar Commodity Descri…" at bounding box center [1045, 263] width 960 height 281
click at [1103, 338] on input "£ GBP" at bounding box center [1093, 328] width 82 height 29
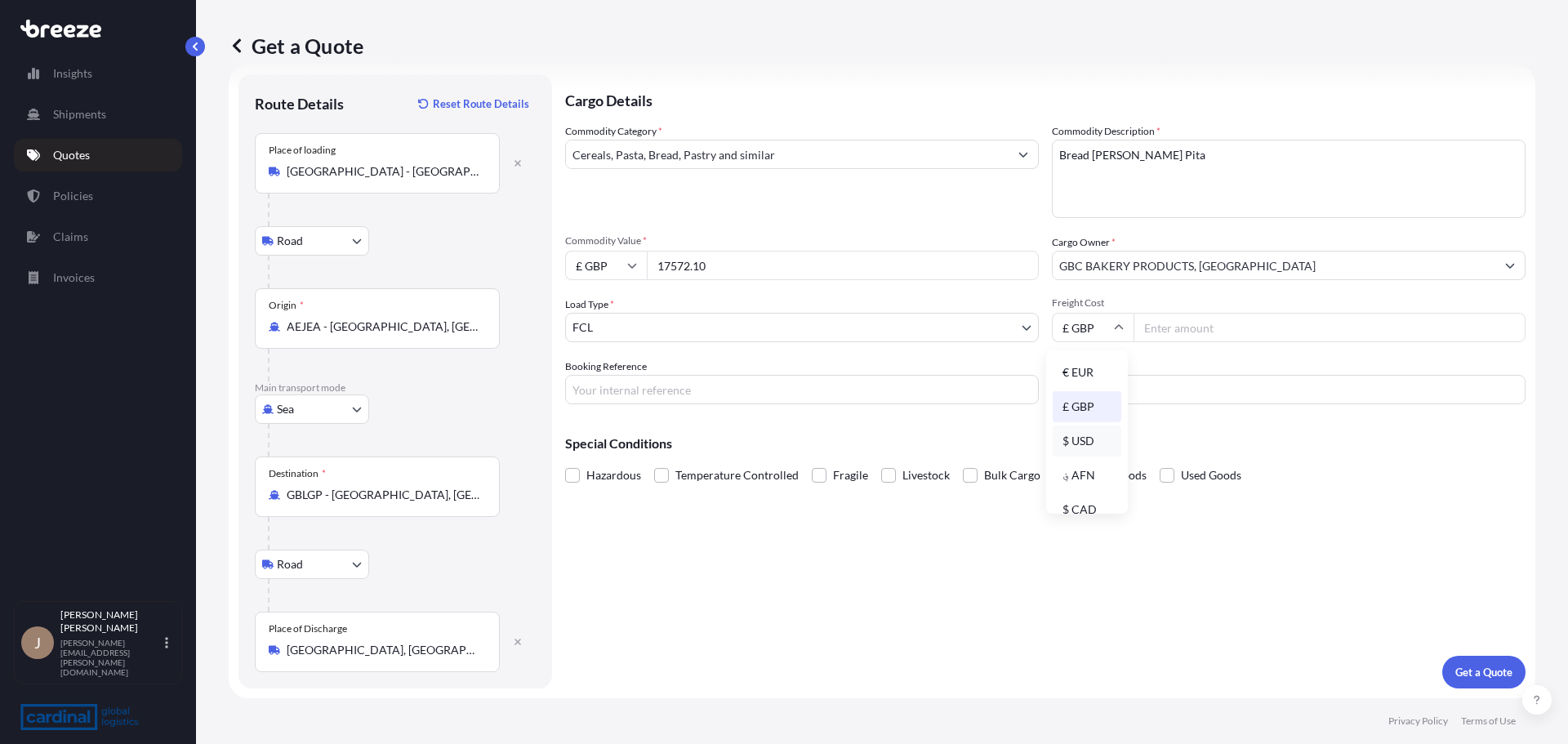
click at [1088, 443] on div "$ USD" at bounding box center [1087, 442] width 68 height 31
type input "$ USD"
click at [1197, 346] on div "Commodity Category * Cereals, Pasta, Bread, Pastry and similar Commodity Descri…" at bounding box center [1045, 263] width 960 height 281
click at [1205, 327] on input "Freight Cost" at bounding box center [1330, 328] width 392 height 29
type input "5836"
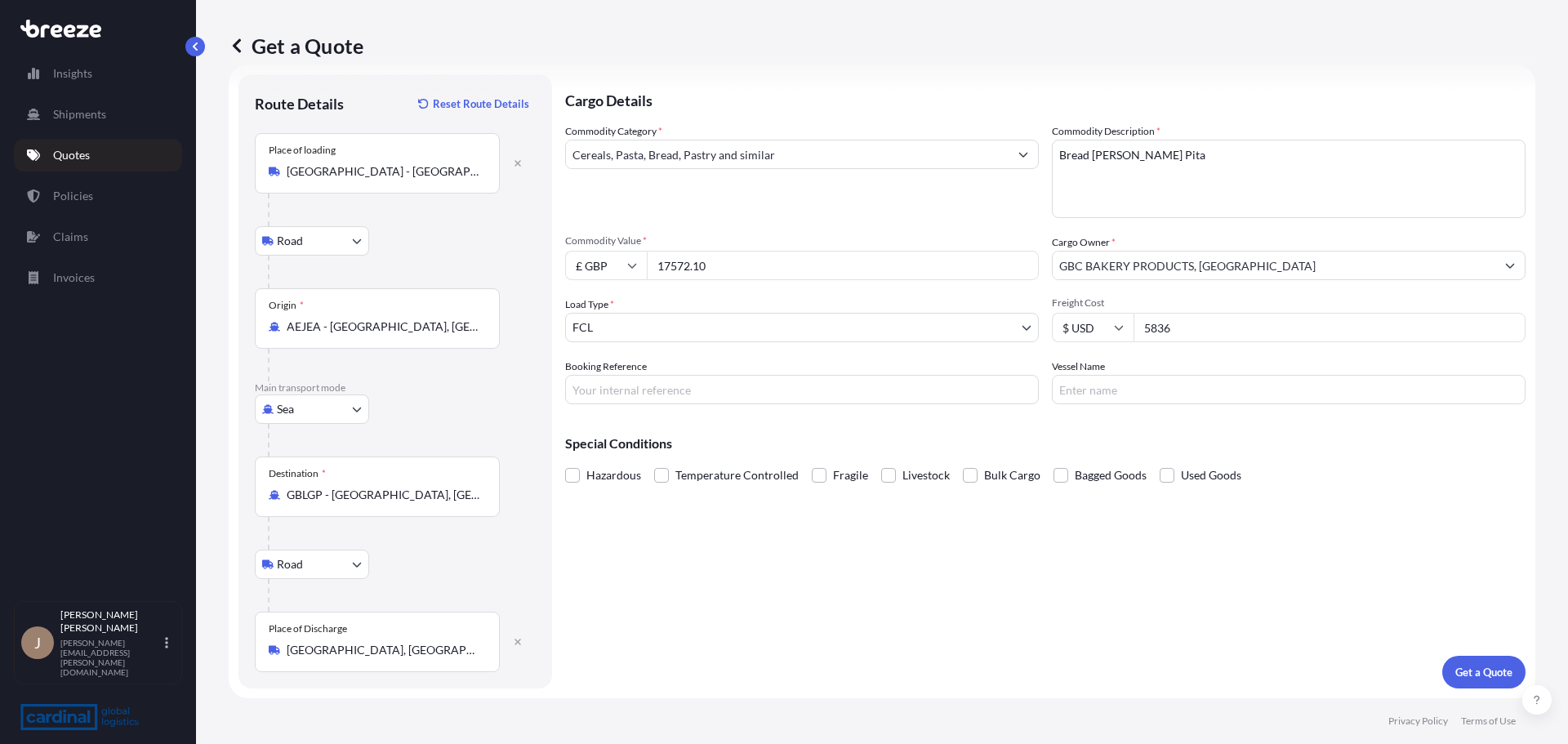
click at [854, 386] on input "Booking Reference" at bounding box center [802, 390] width 473 height 29
click at [1213, 363] on div "Vessel Name" at bounding box center [1289, 382] width 473 height 46
click at [1218, 378] on input "Vessel Name" at bounding box center [1289, 390] width 473 height 29
click at [1167, 380] on input "Vessel Name" at bounding box center [1289, 390] width 473 height 29
drag, startPoint x: 1189, startPoint y: 402, endPoint x: 1182, endPoint y: 392, distance: 12.2
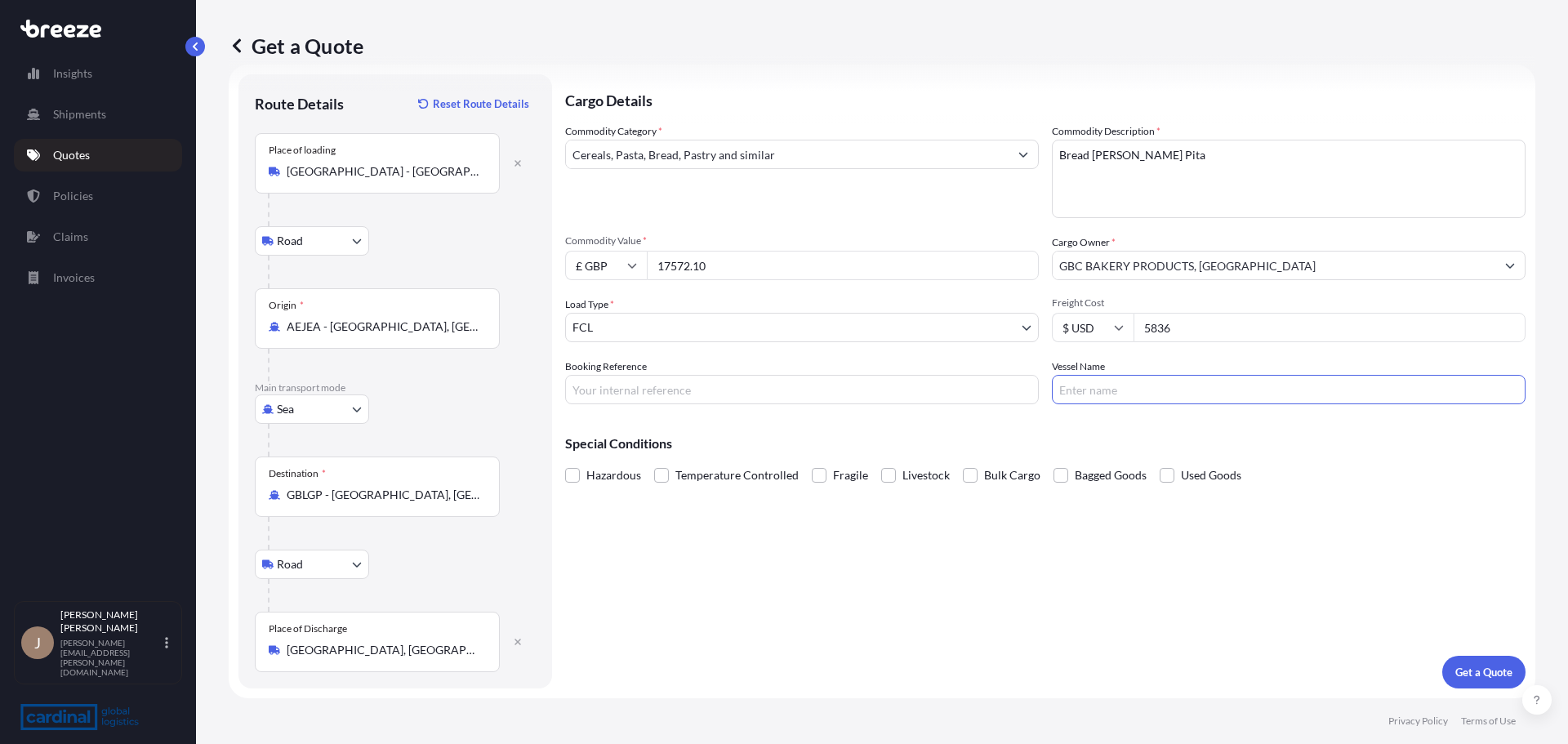
click at [1189, 403] on input "Vessel Name" at bounding box center [1289, 390] width 473 height 29
paste input "SAVANNAH EXPRESS"
type input "SAVANNAH EXPRESS"
click at [618, 378] on input "Booking Reference" at bounding box center [802, 390] width 473 height 29
paste input "2PIO5100334"
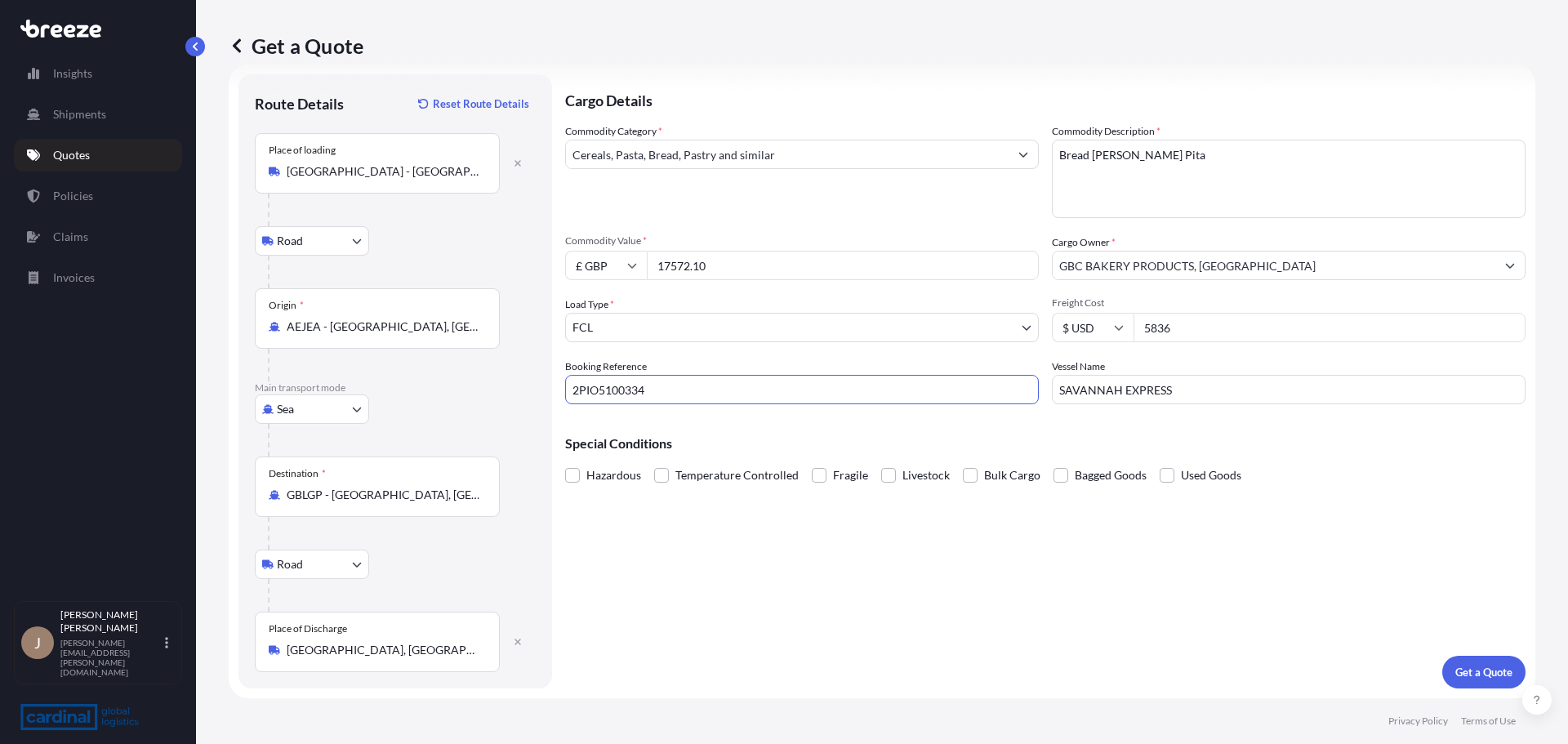
type input "2PIO5100334"
click at [1208, 617] on div "Cargo Details Commodity Category * Cereals, Pasta, Bread, Pastry and similar Co…" at bounding box center [1045, 382] width 960 height 615
click at [1123, 567] on div "Cargo Details Commodity Category * Cereals, Pasta, Bread, Pastry and similar Co…" at bounding box center [1045, 382] width 960 height 615
click at [702, 482] on span "Temperature Controlled" at bounding box center [736, 475] width 123 height 25
click at [654, 464] on input "Temperature Controlled" at bounding box center [654, 464] width 0 height 0
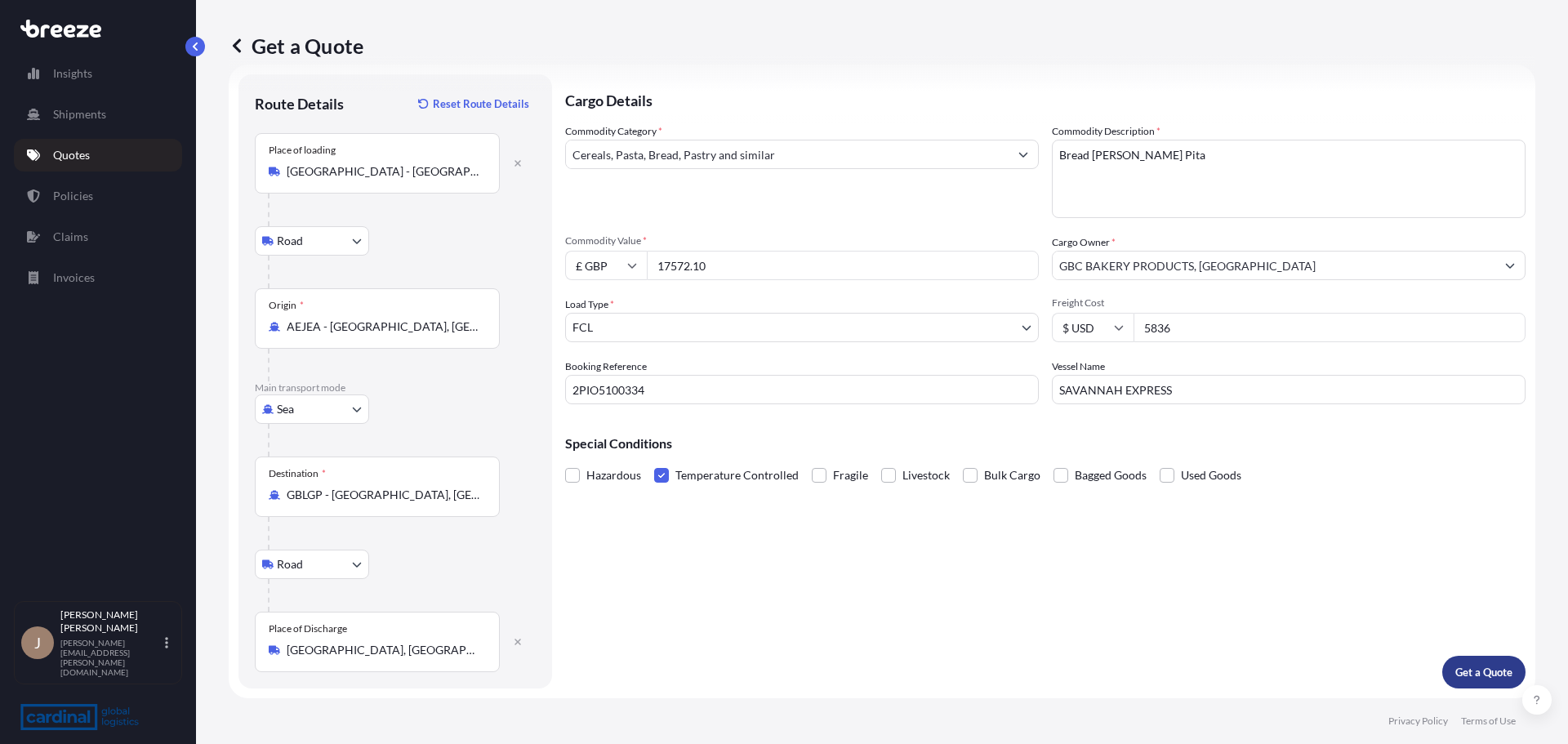
click at [1442, 678] on button "Get a Quote" at bounding box center [1484, 673] width 84 height 33
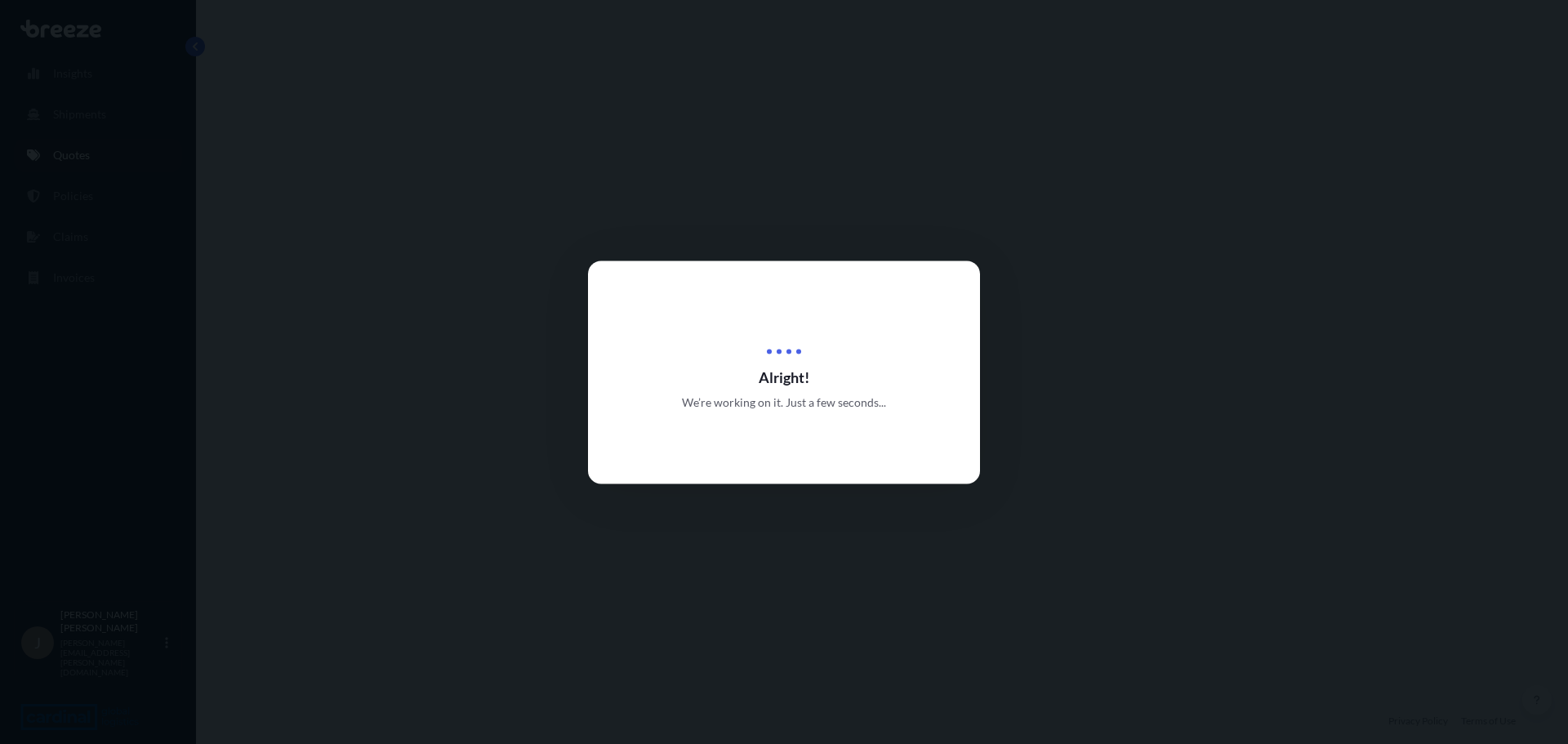
select select "Road"
select select "Sea"
select select "Road"
select select "2"
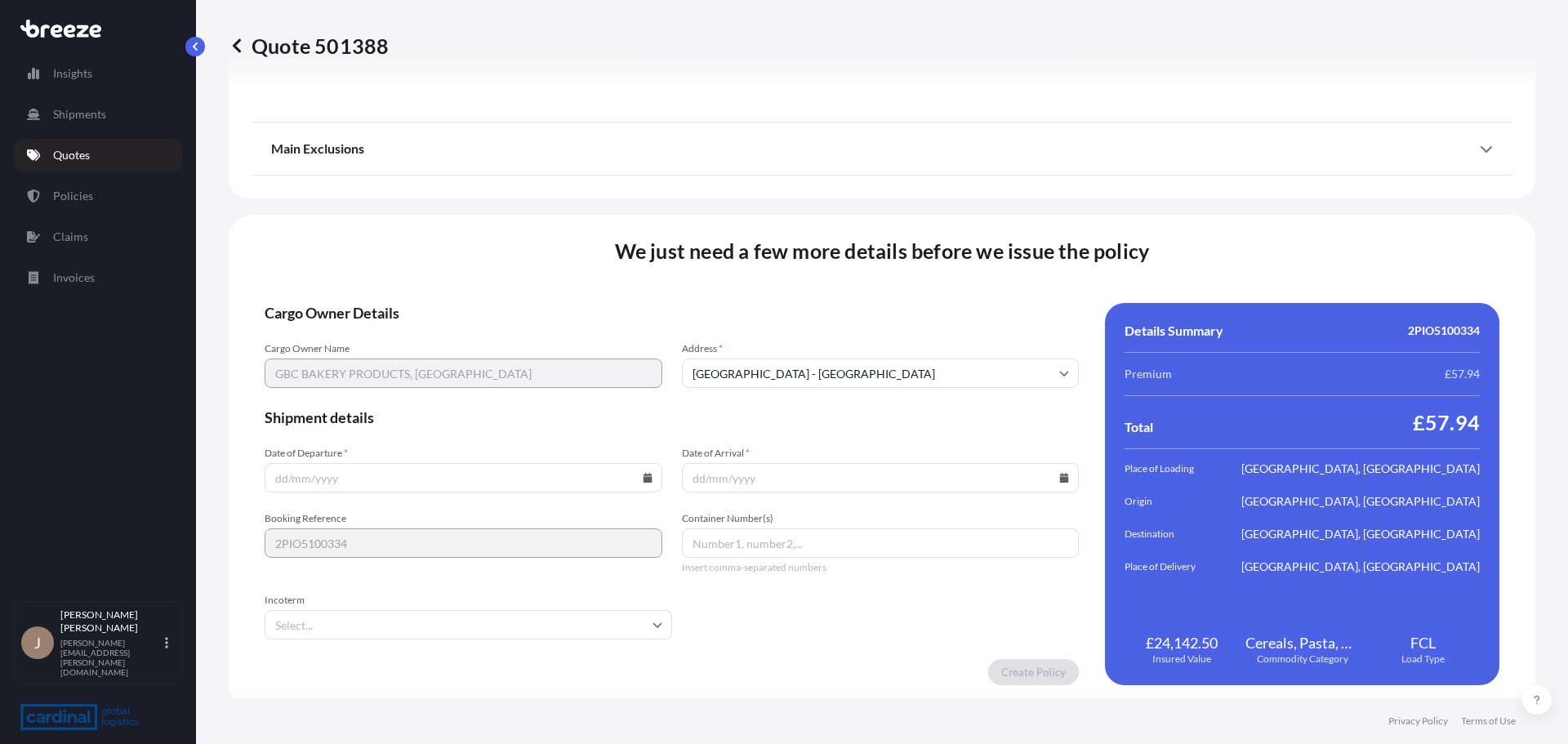
scroll to position [2315, 0]
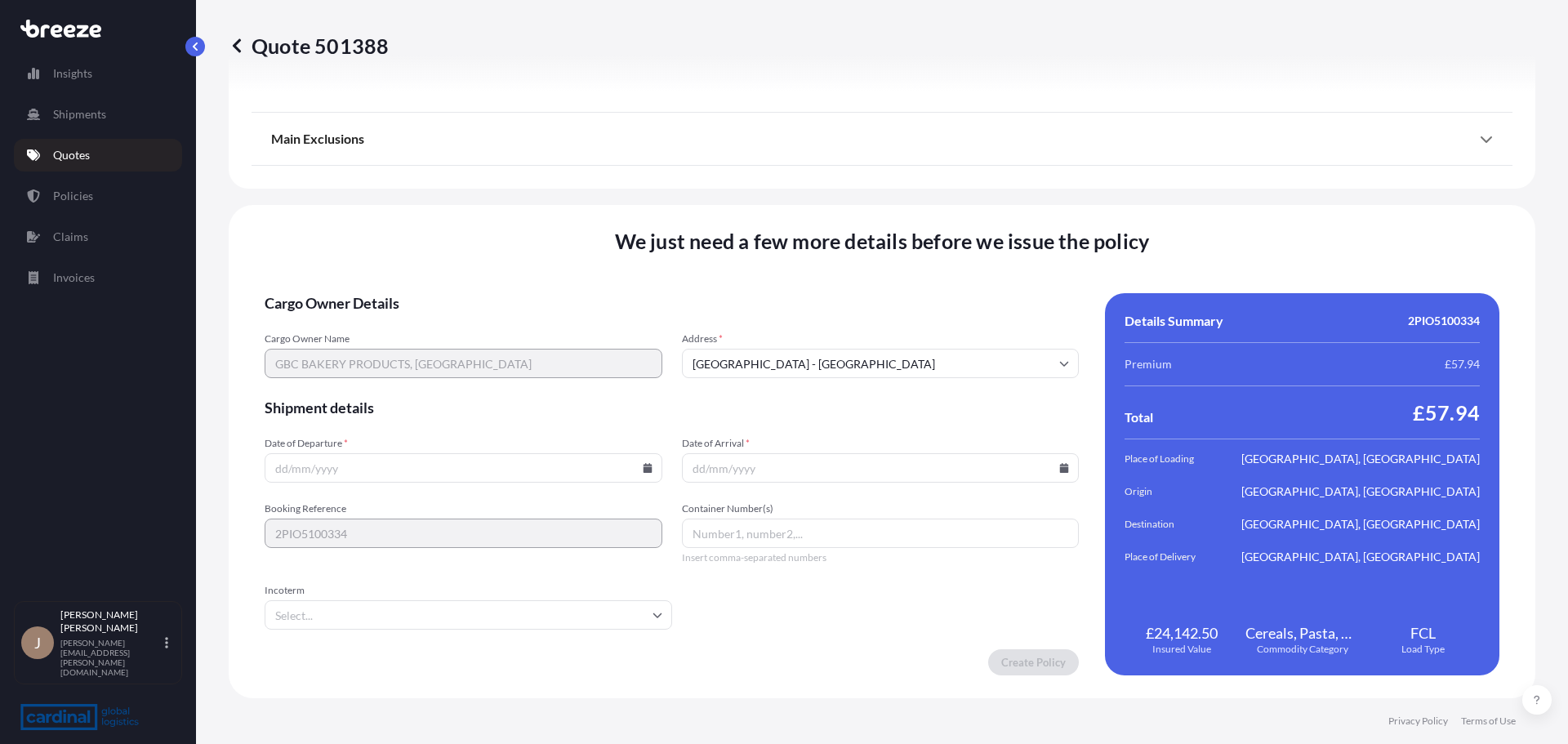
click at [942, 475] on input "Date of Arrival *" at bounding box center [880, 468] width 398 height 29
click at [737, 460] on input "Date of Arrival *" at bounding box center [880, 468] width 398 height 29
click at [464, 463] on input "Date of Departure *" at bounding box center [463, 468] width 398 height 29
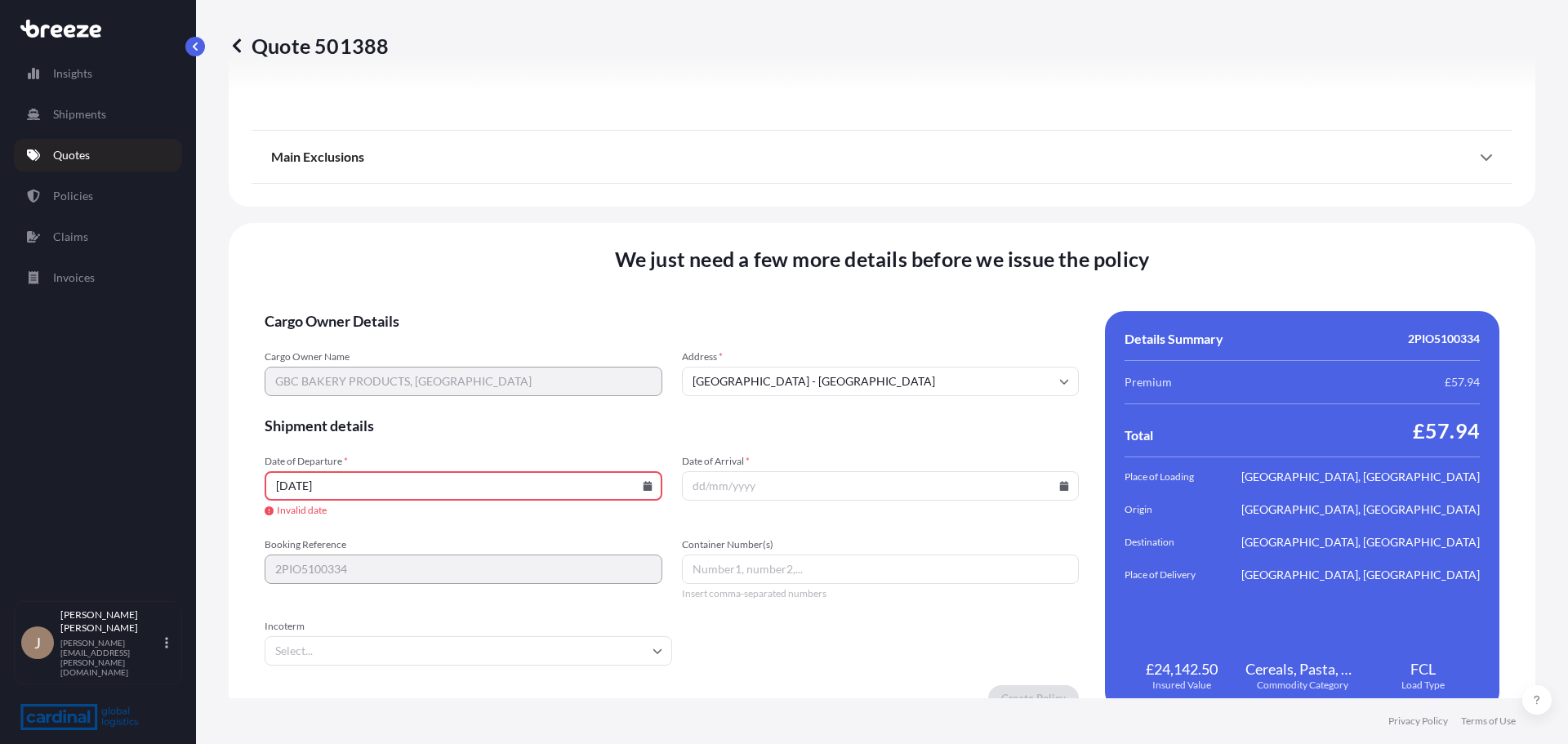
type input "[DATE]"
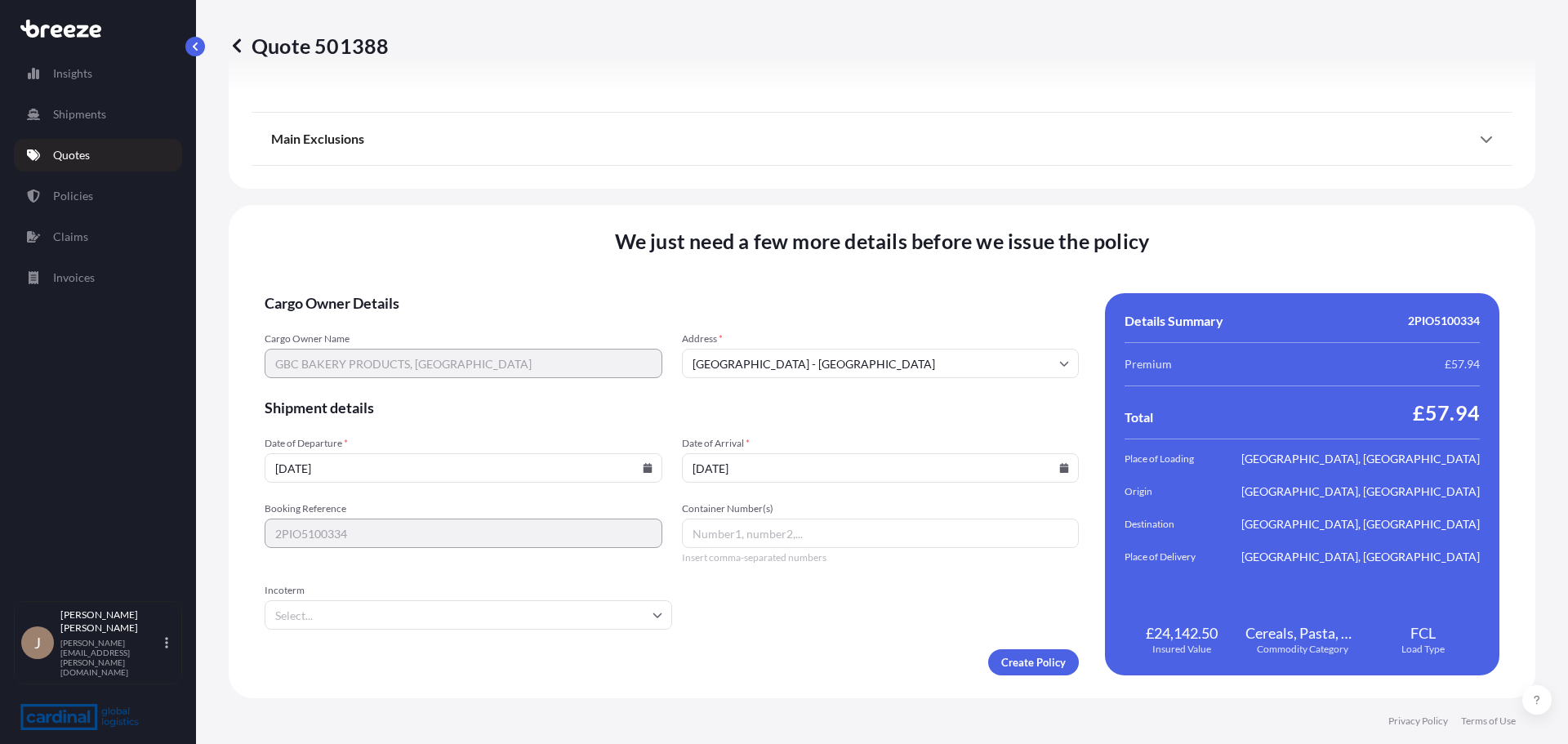
type input "[DATE]"
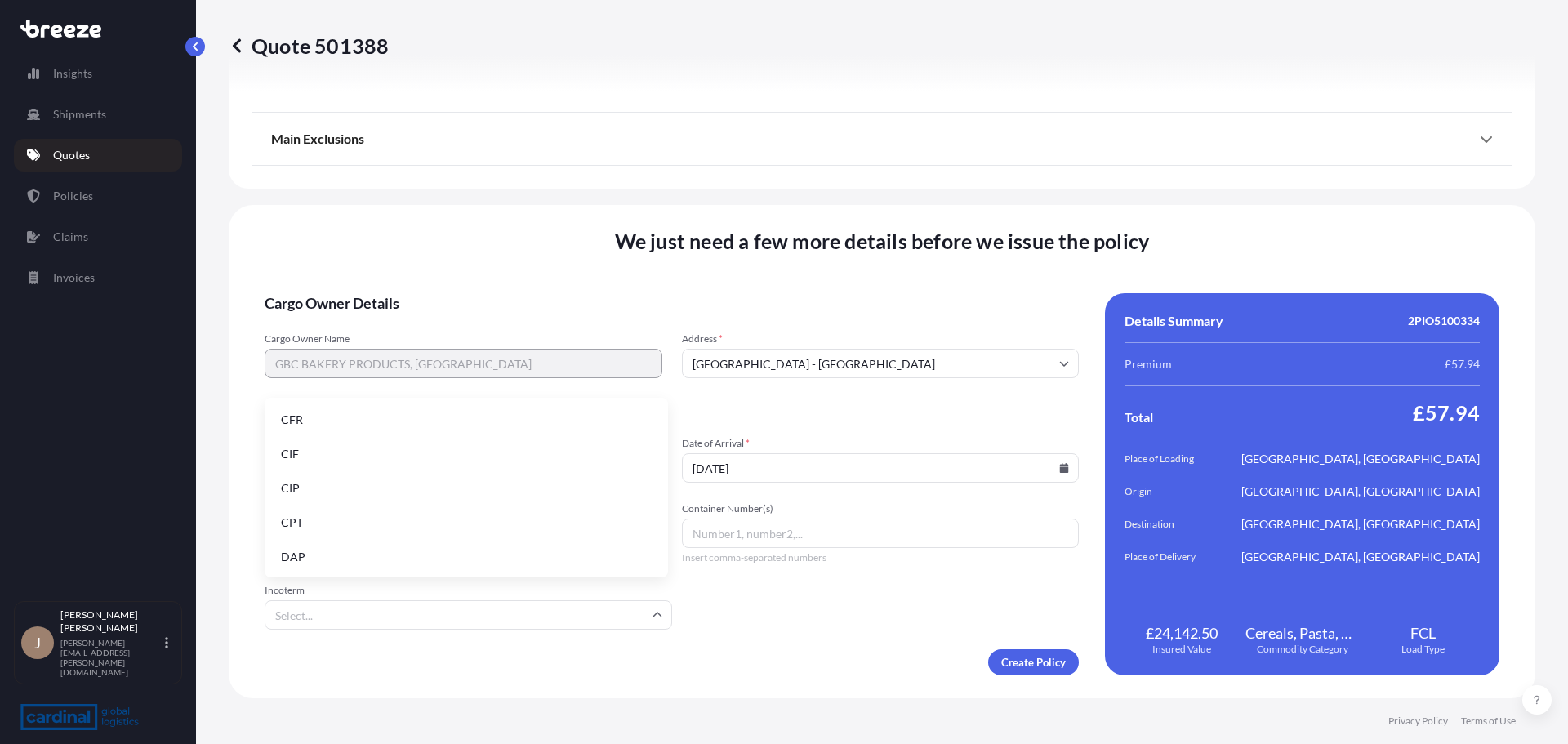
click at [456, 627] on input "Incoterm" at bounding box center [469, 616] width 408 height 29
click at [382, 545] on li "DAP" at bounding box center [466, 557] width 390 height 31
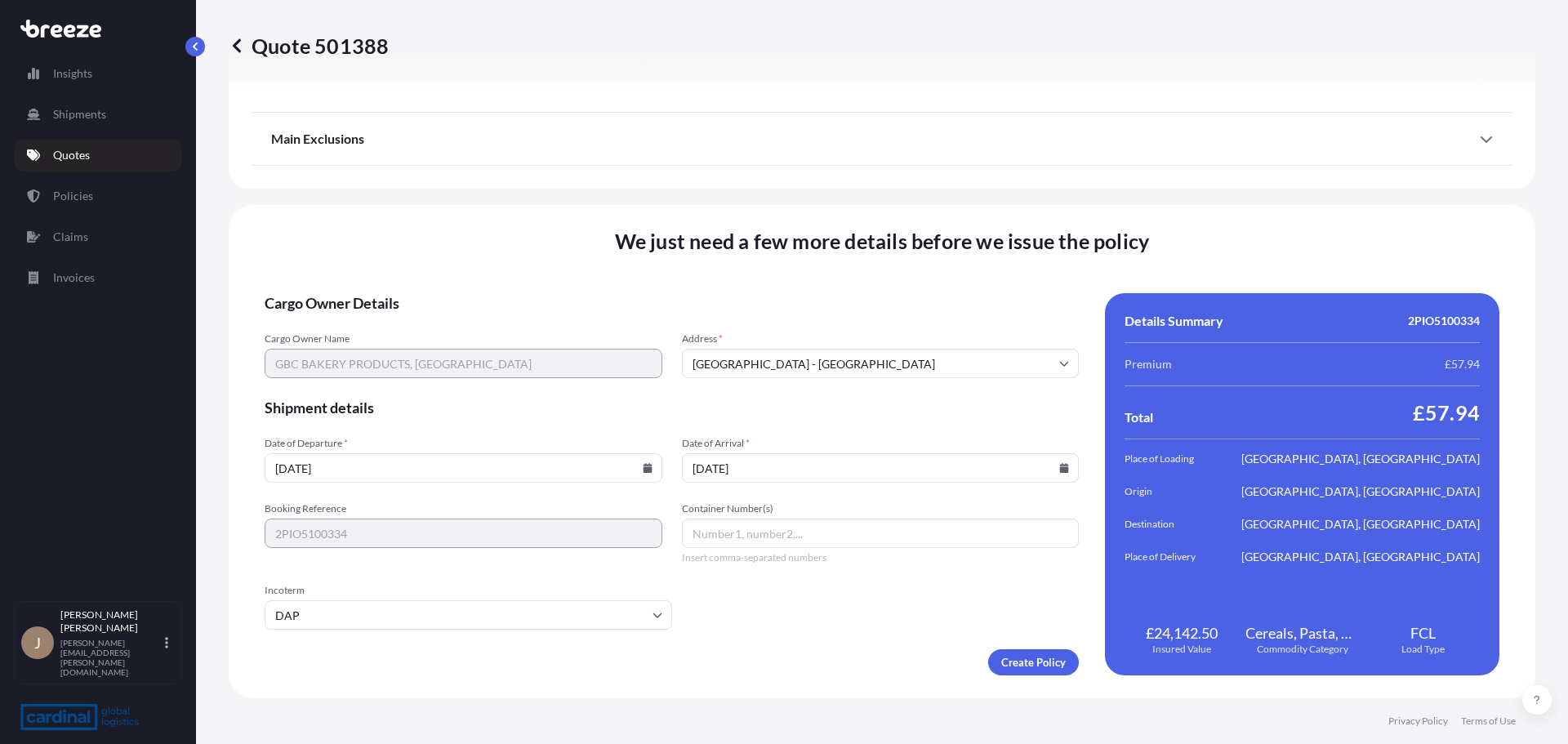
click at [1019, 529] on input "Container Number(s)" at bounding box center [880, 534] width 398 height 29
click at [744, 535] on input "Container Number(s)" at bounding box center [880, 534] width 398 height 29
paste input "HLBU6098650"
type input "HLBU6098650"
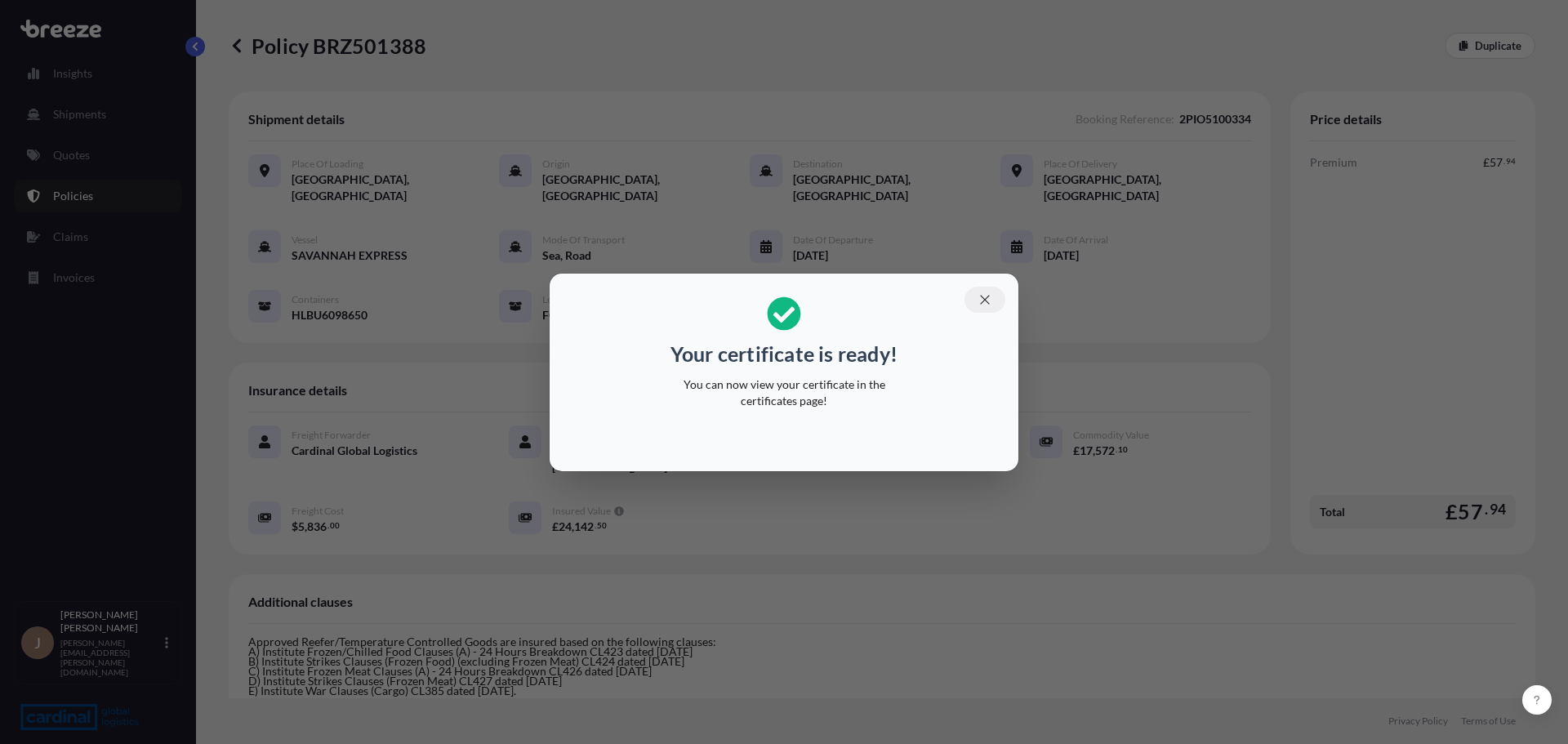
click at [989, 303] on icon "button" at bounding box center [985, 300] width 9 height 9
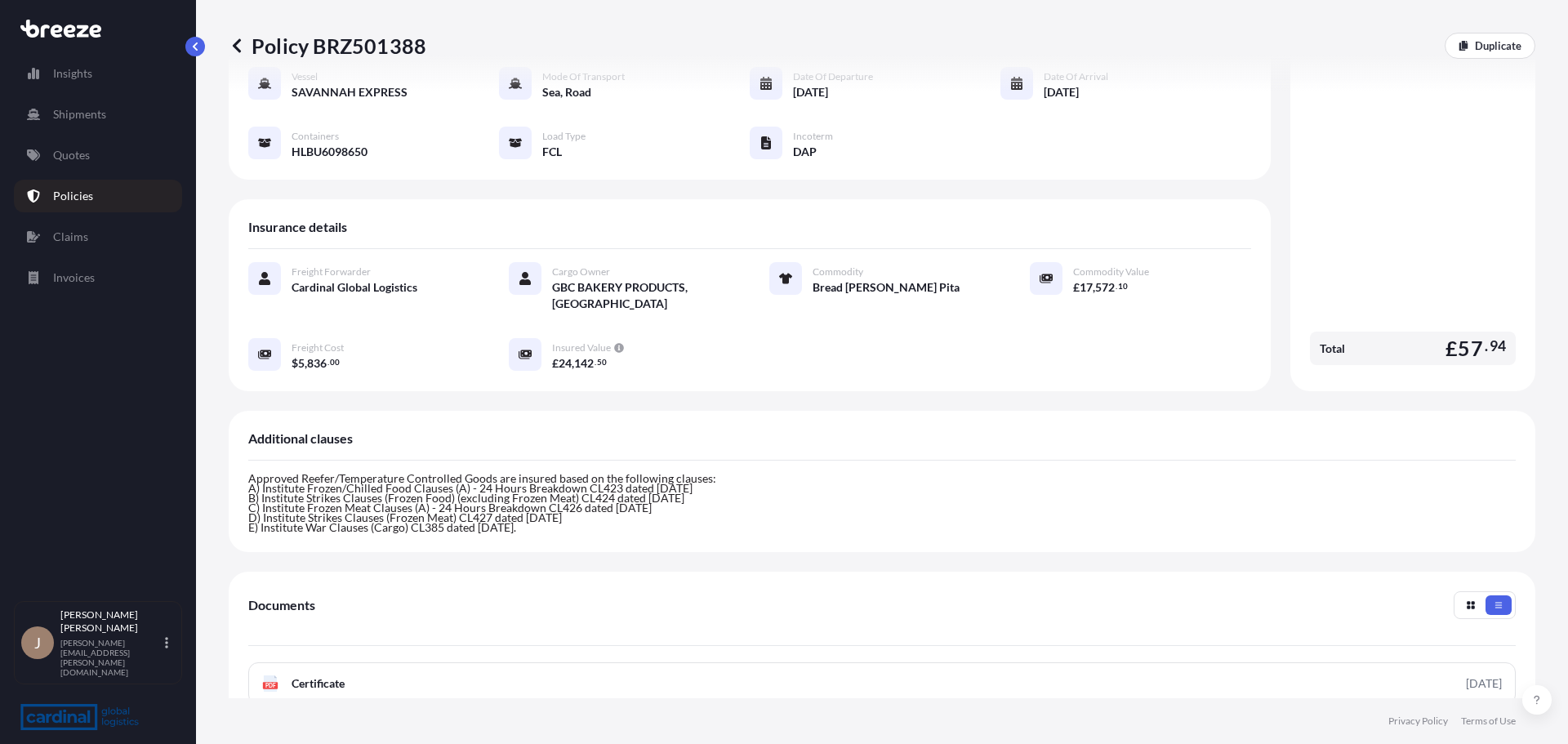
scroll to position [383, 0]
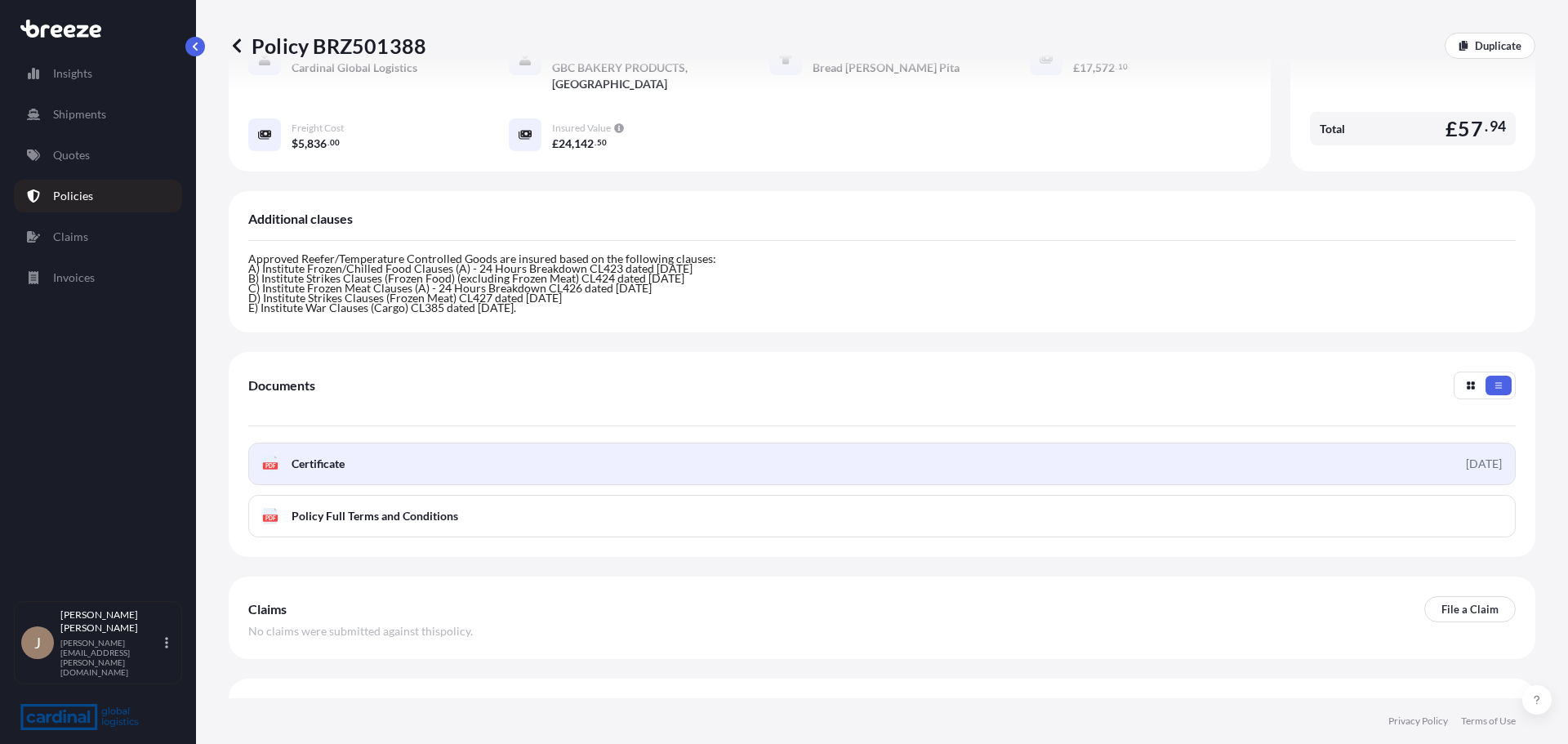
click at [472, 443] on link "PDF Certificate [DATE]" at bounding box center [882, 464] width 1268 height 43
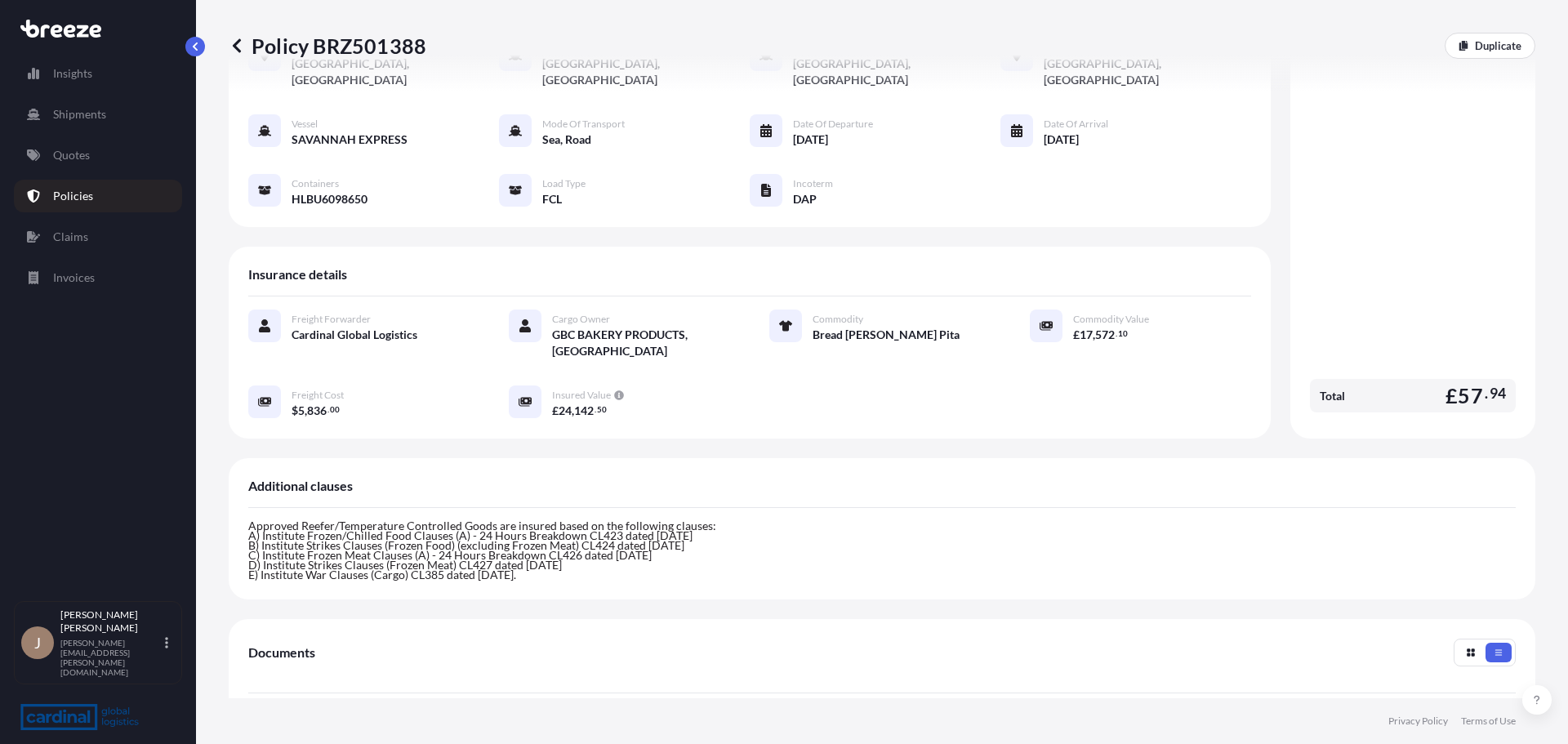
scroll to position [0, 0]
